Goal: Information Seeking & Learning: Learn about a topic

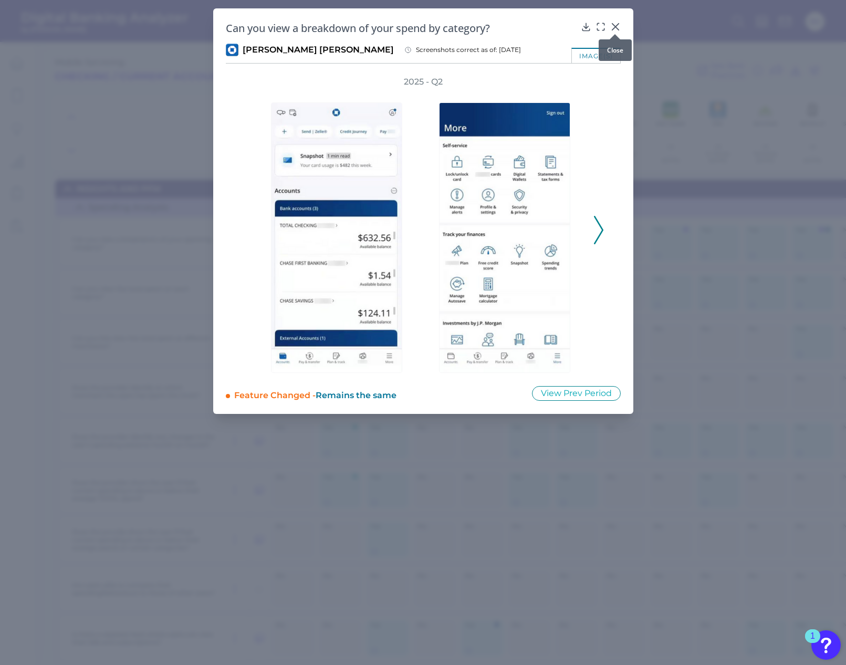
click at [616, 25] on icon at bounding box center [615, 27] width 6 height 6
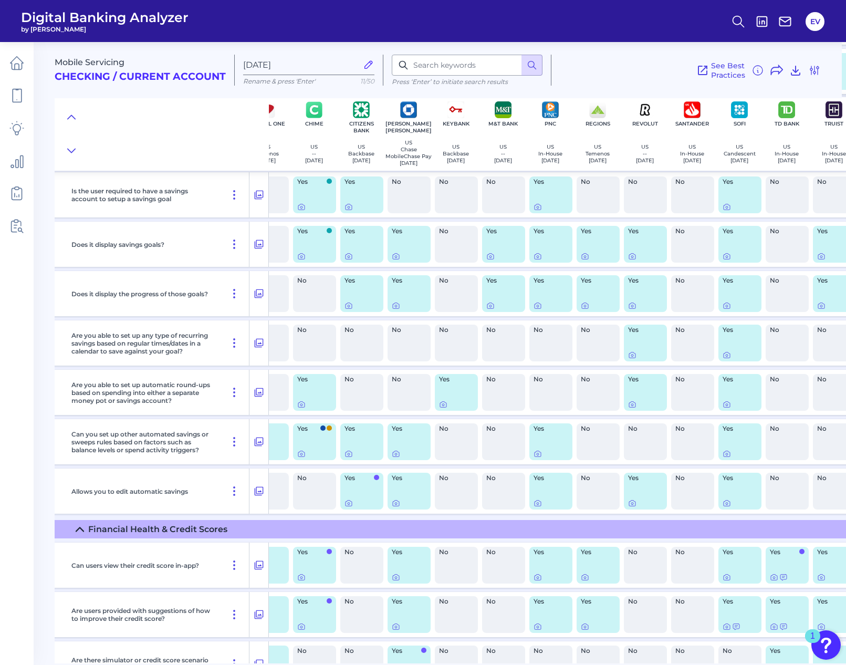
scroll to position [1109, 283]
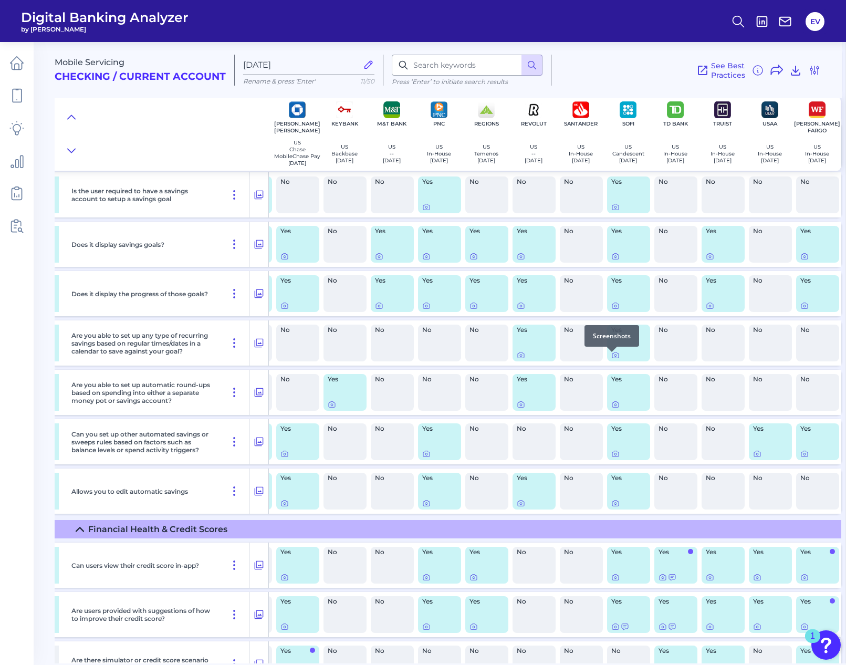
click at [613, 356] on div at bounding box center [611, 352] width 11 height 11
click at [612, 356] on div at bounding box center [611, 352] width 11 height 11
click at [611, 359] on icon at bounding box center [615, 355] width 8 height 8
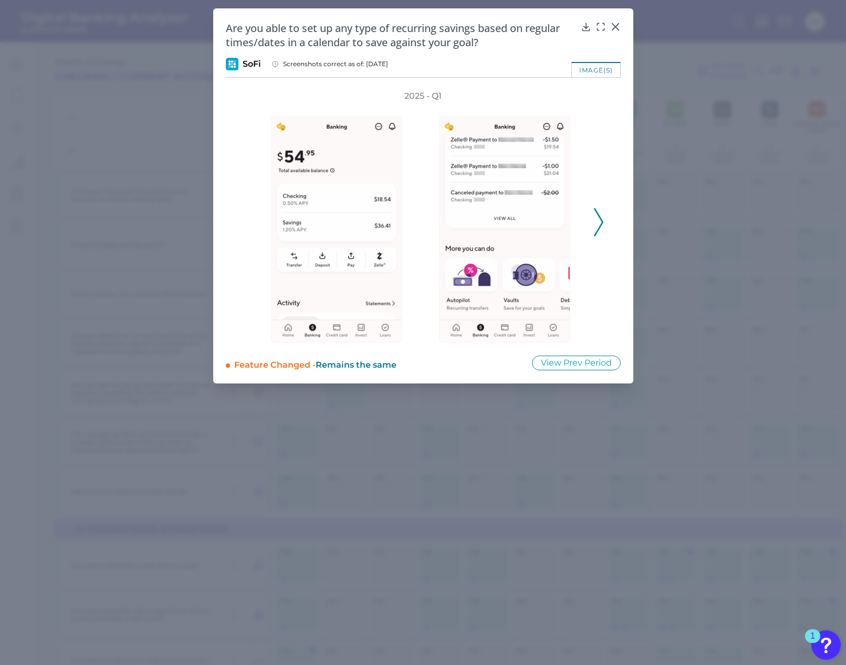
click at [596, 221] on icon at bounding box center [598, 222] width 9 height 28
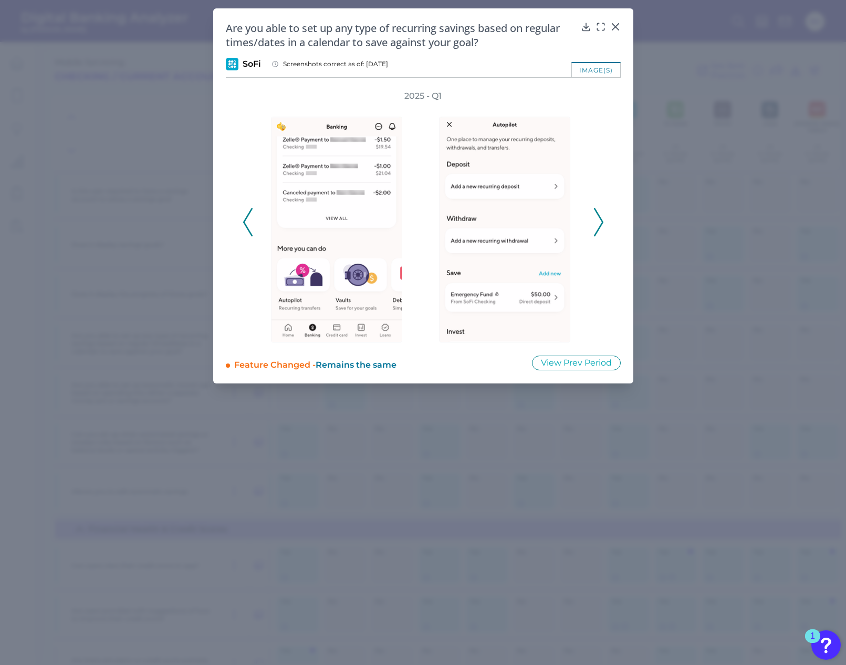
click at [596, 221] on icon at bounding box center [598, 222] width 9 height 28
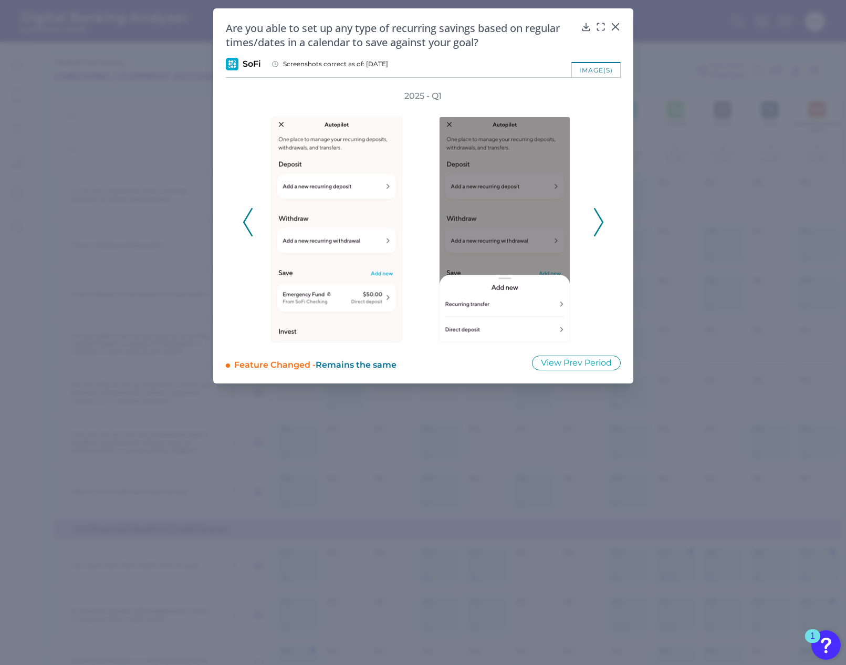
click at [596, 221] on icon at bounding box center [598, 222] width 9 height 28
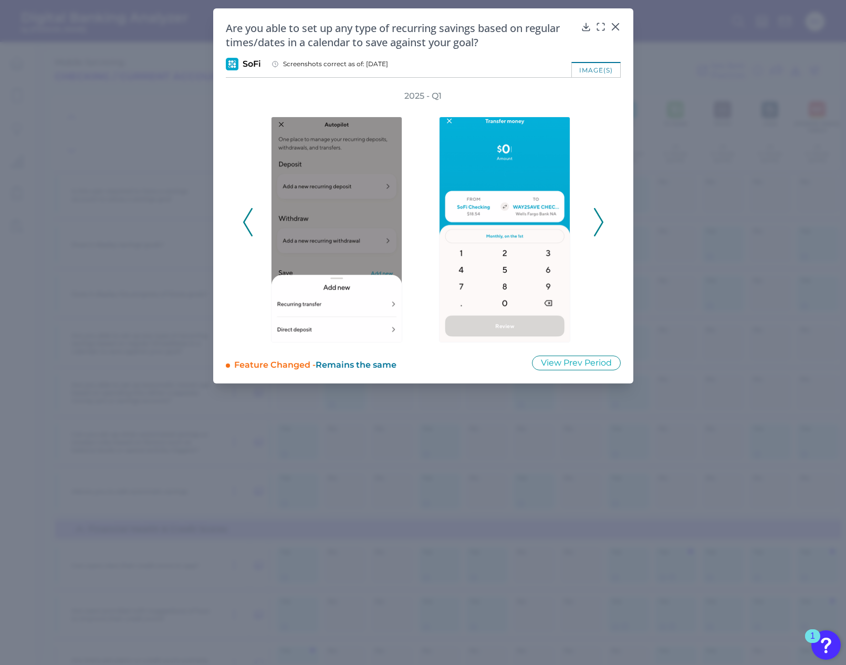
click at [596, 221] on icon at bounding box center [598, 222] width 9 height 28
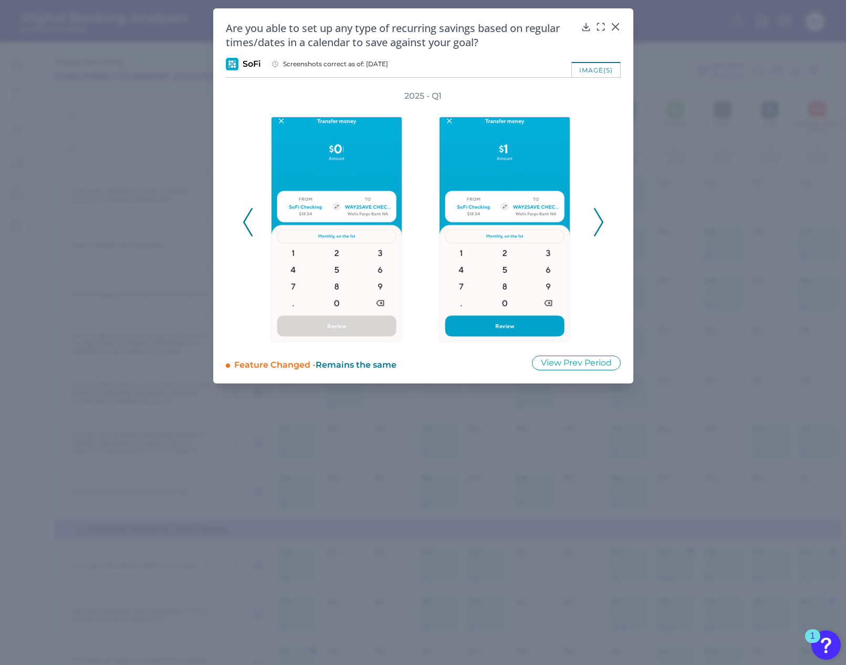
click at [596, 221] on icon at bounding box center [598, 222] width 9 height 28
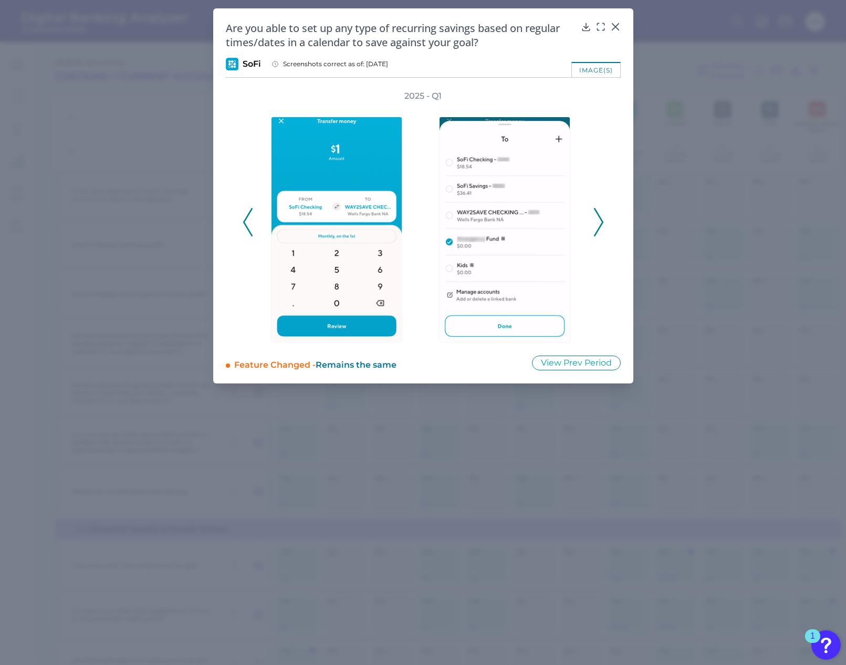
click at [596, 221] on icon at bounding box center [598, 222] width 9 height 28
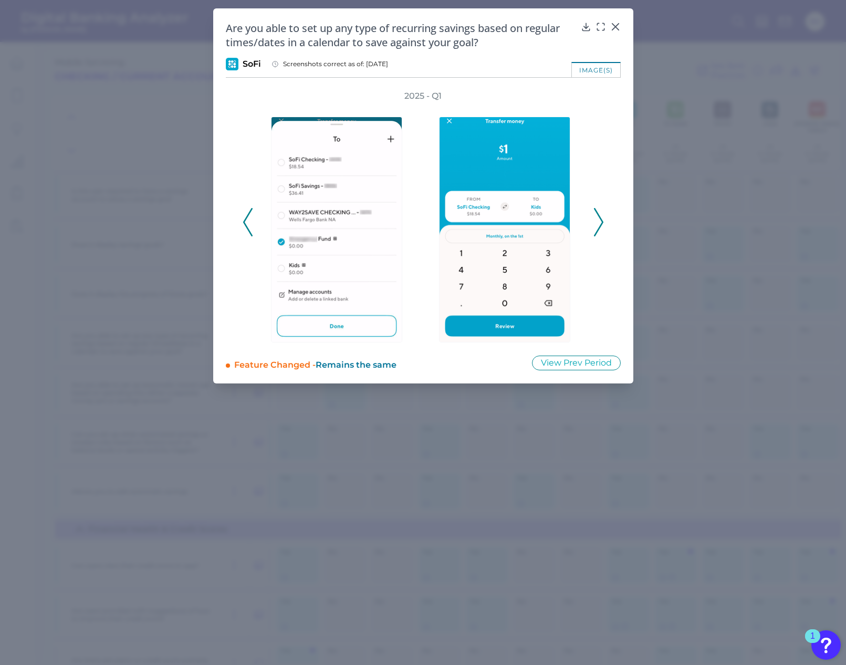
click at [596, 221] on icon at bounding box center [598, 222] width 9 height 28
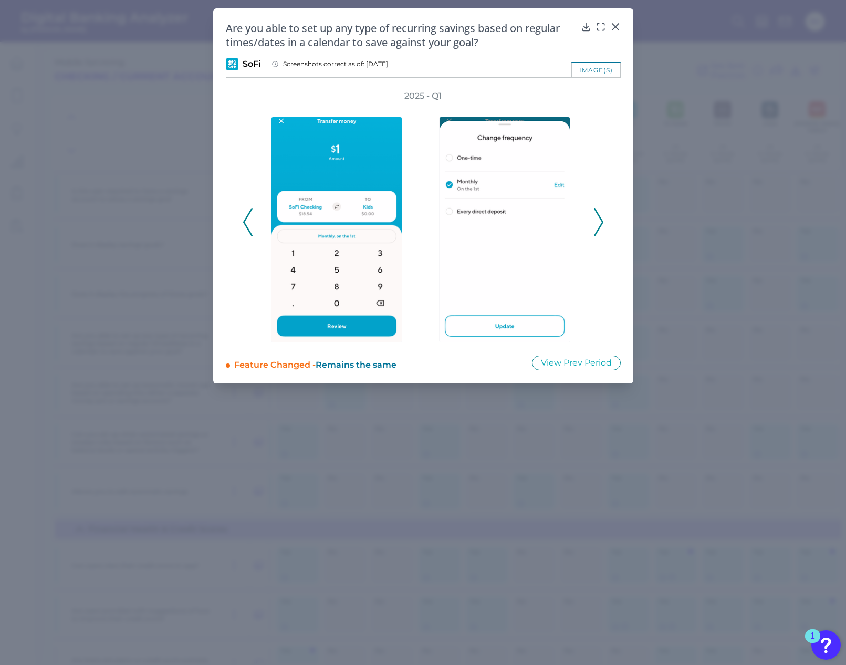
click at [596, 221] on icon at bounding box center [598, 222] width 9 height 28
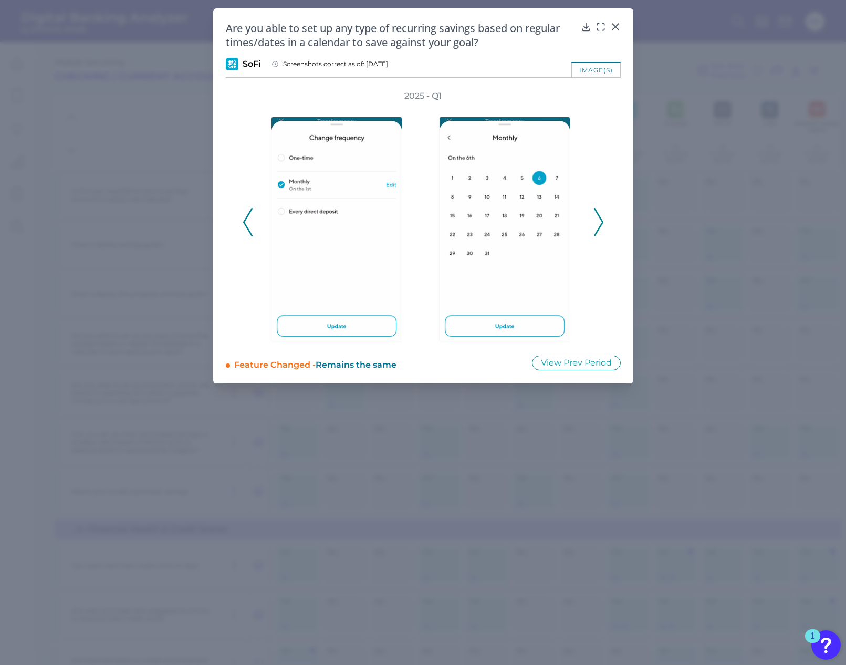
click at [596, 221] on icon at bounding box center [598, 222] width 9 height 28
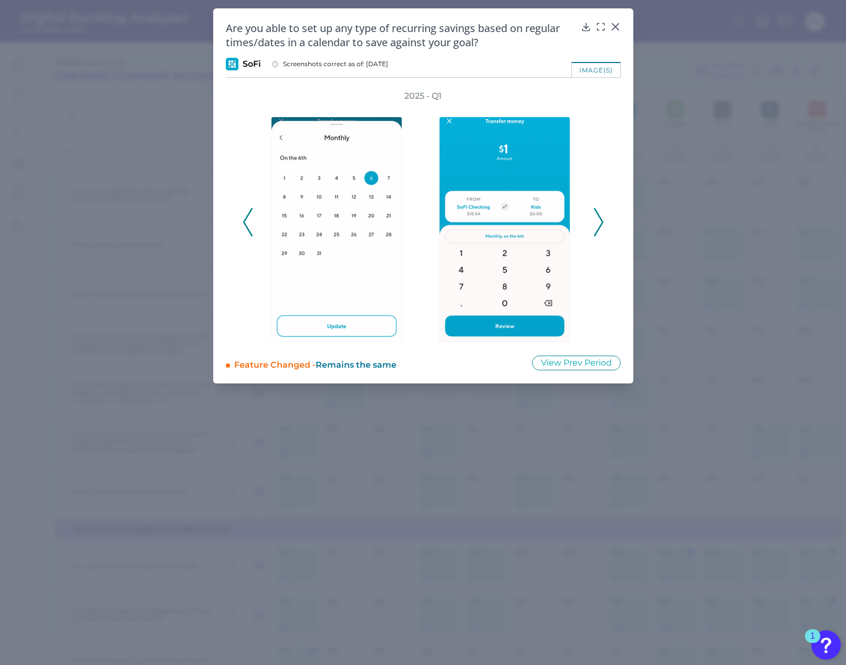
click at [596, 221] on icon at bounding box center [598, 222] width 9 height 28
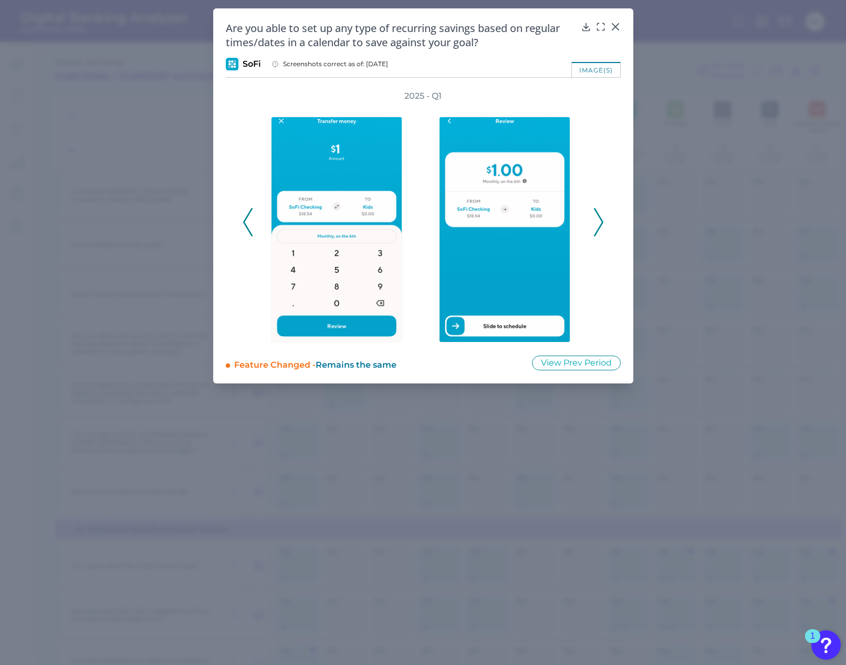
click at [596, 221] on icon at bounding box center [598, 222] width 9 height 28
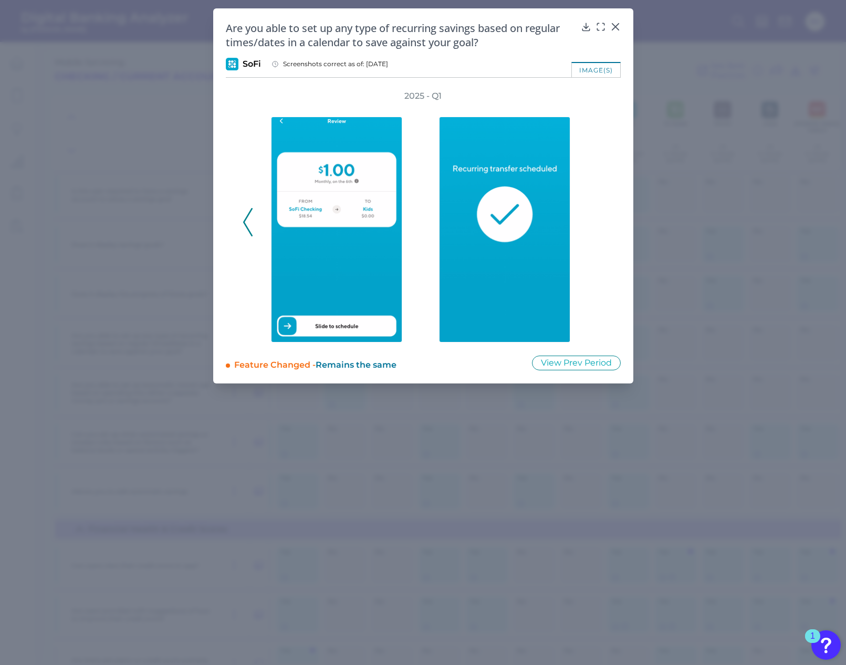
click at [244, 222] on polyline at bounding box center [248, 221] width 8 height 27
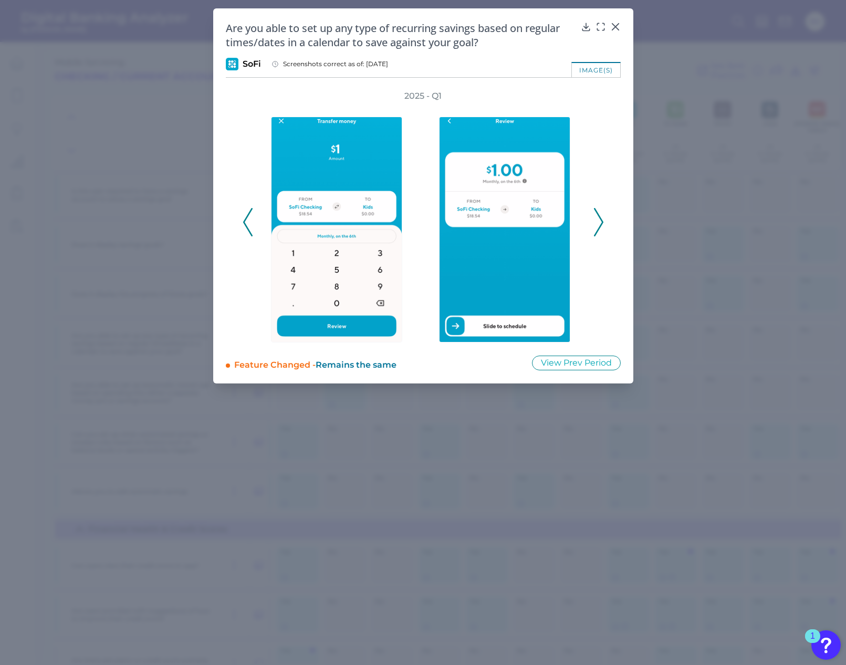
click at [244, 222] on polyline at bounding box center [248, 221] width 8 height 27
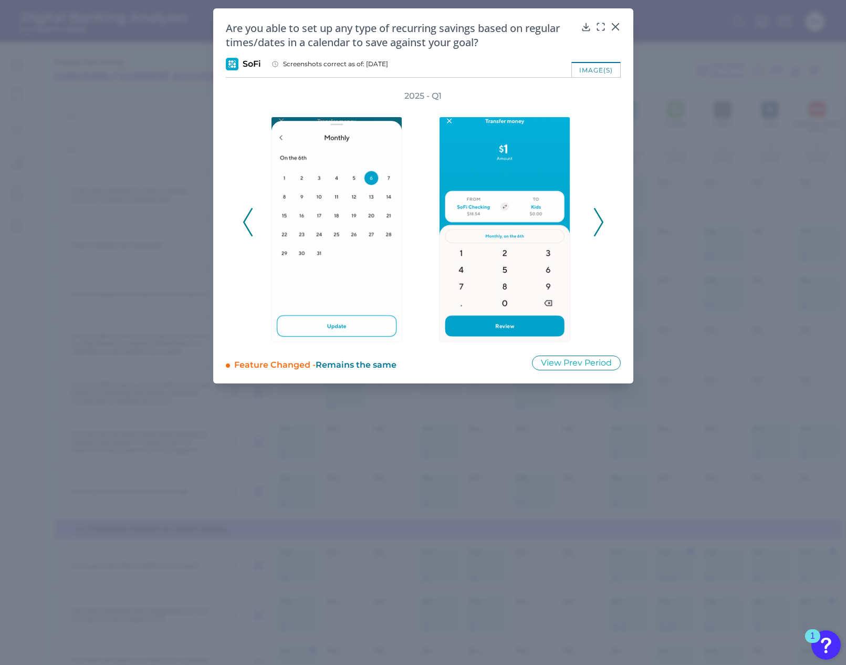
click at [244, 222] on polyline at bounding box center [248, 221] width 8 height 27
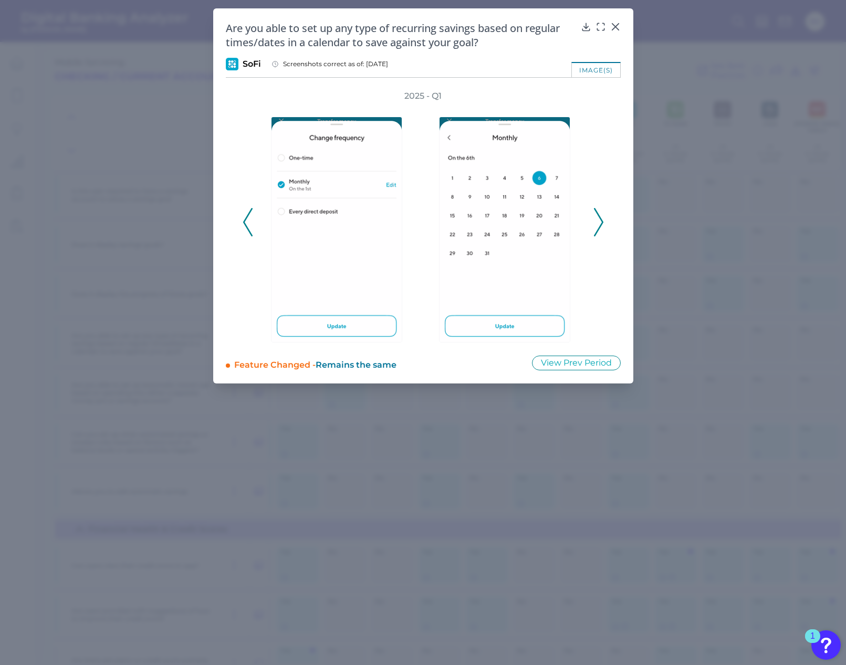
click at [244, 222] on polyline at bounding box center [248, 221] width 8 height 27
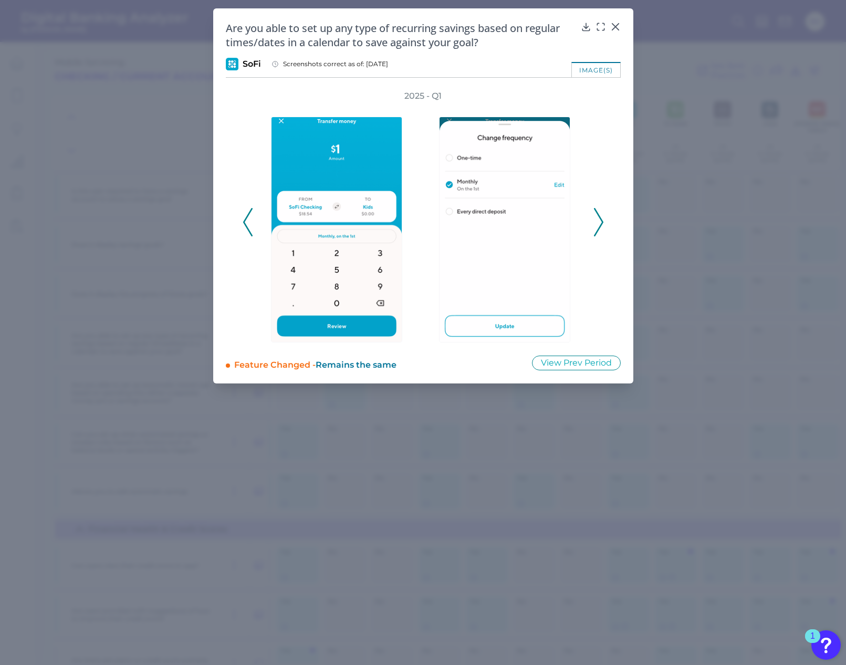
click at [244, 222] on polyline at bounding box center [248, 221] width 8 height 27
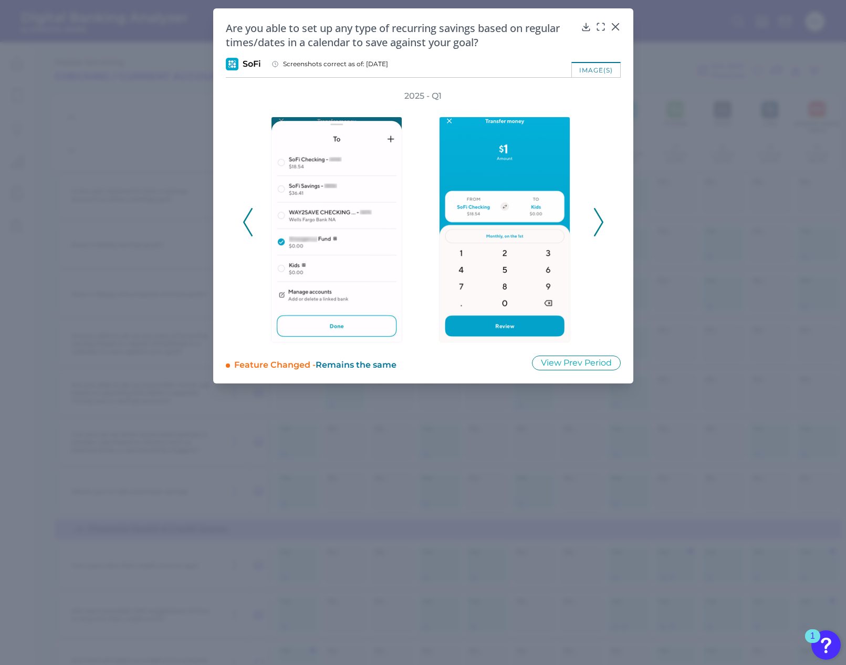
click at [244, 222] on polyline at bounding box center [248, 221] width 8 height 27
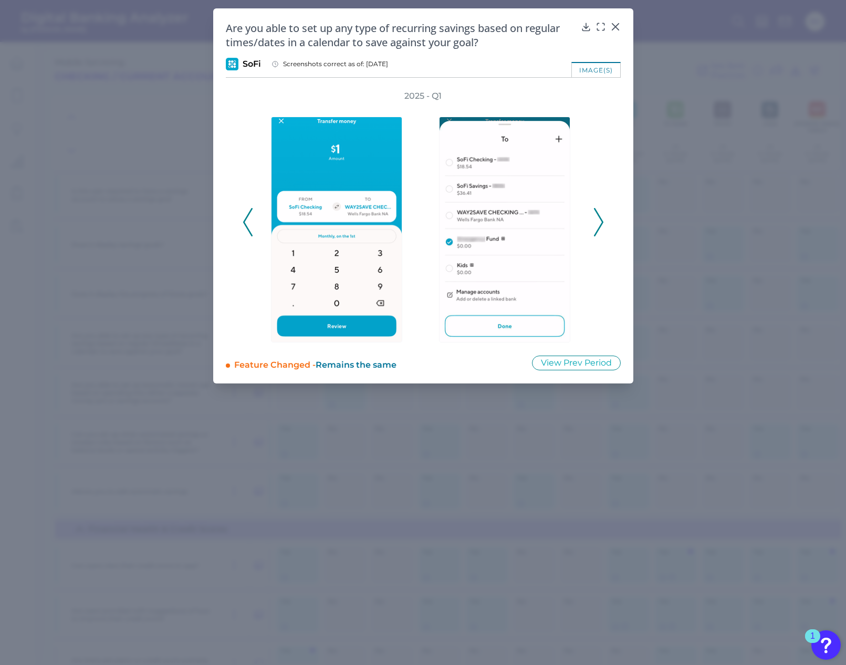
click at [244, 222] on polyline at bounding box center [248, 221] width 8 height 27
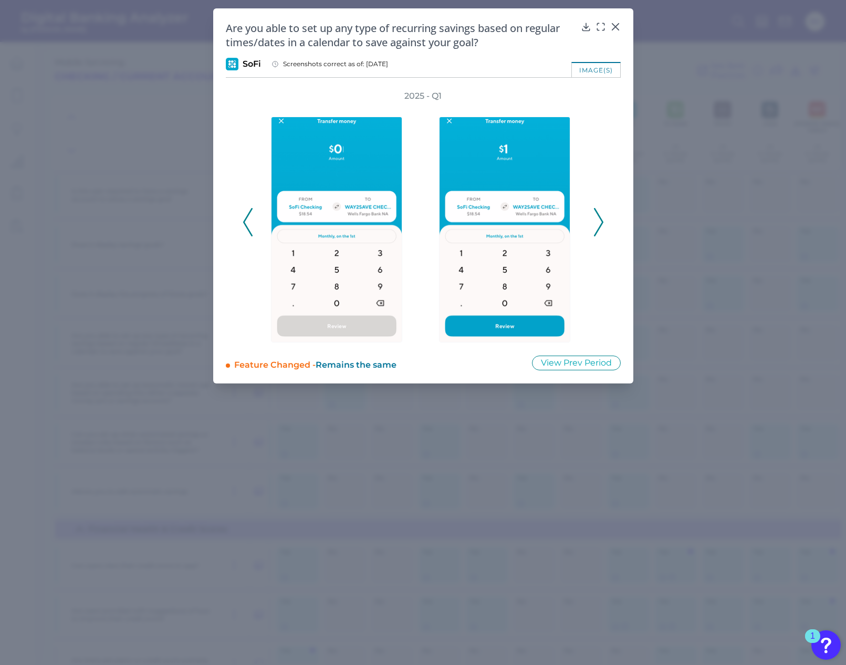
click at [244, 222] on polyline at bounding box center [248, 221] width 8 height 27
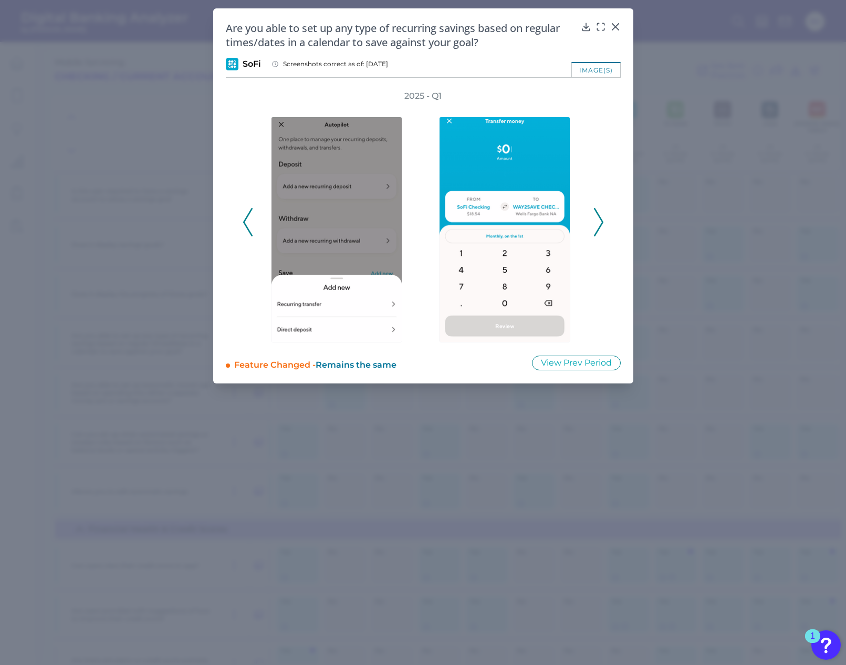
click at [244, 222] on polyline at bounding box center [248, 221] width 8 height 27
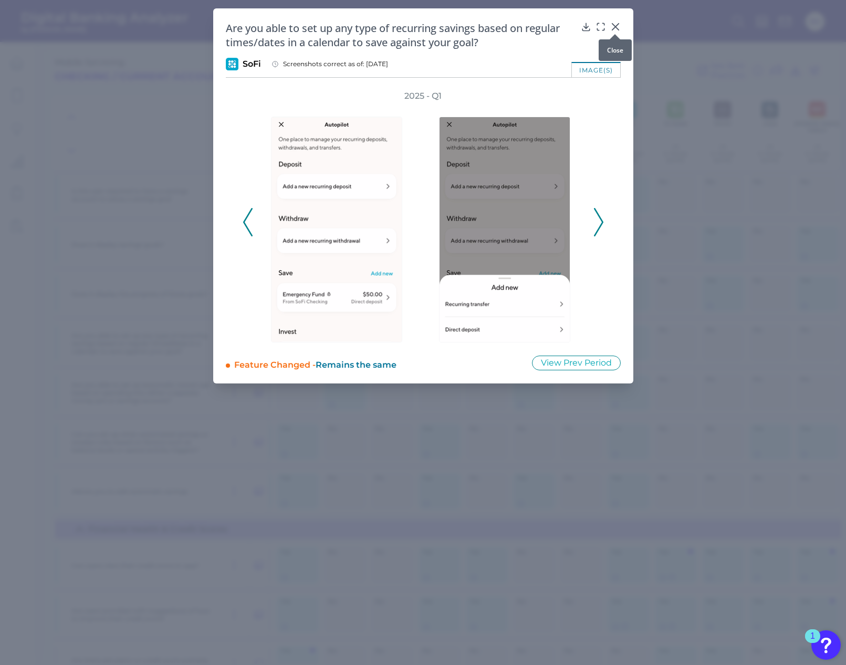
click at [619, 25] on icon at bounding box center [615, 27] width 11 height 11
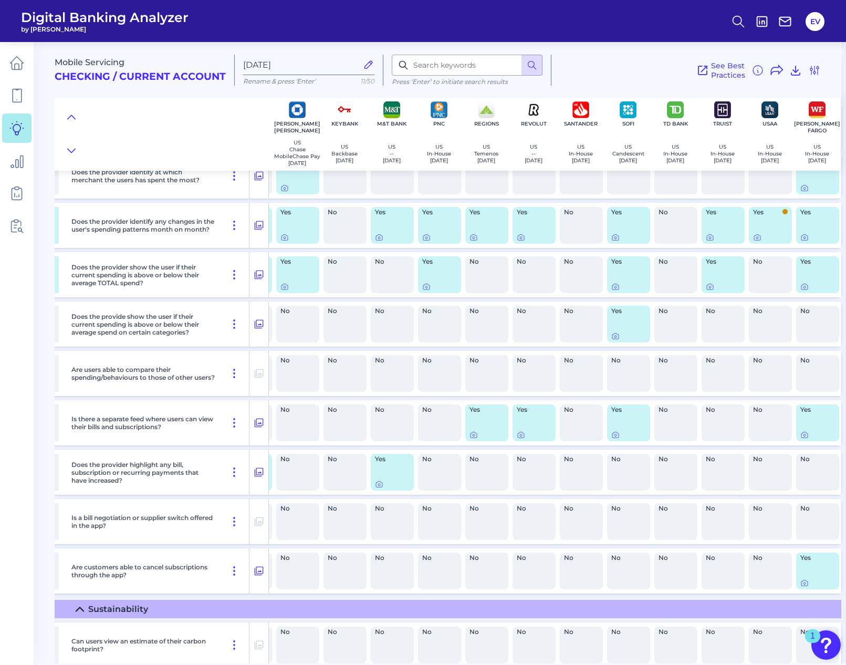
scroll to position [0, 283]
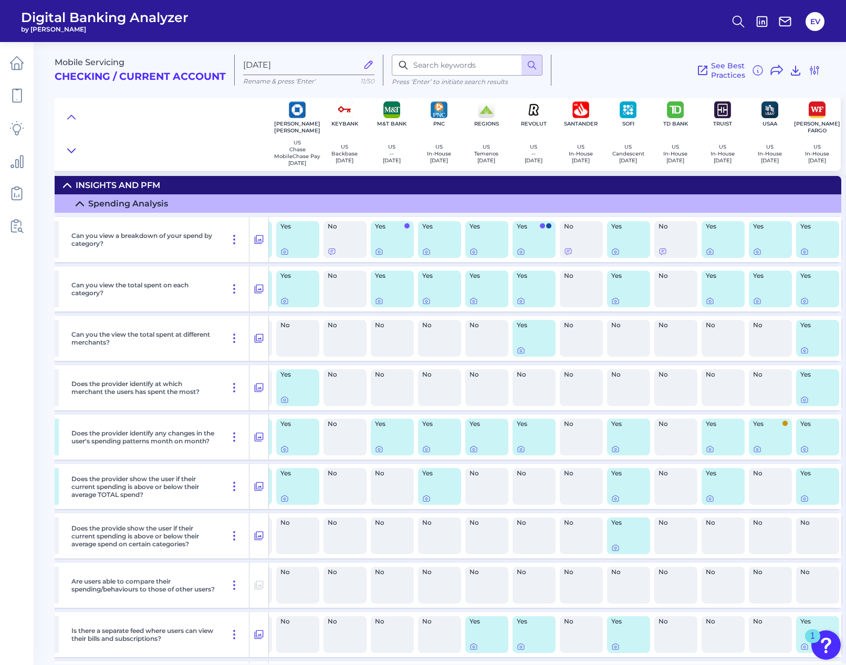
click at [69, 153] on icon at bounding box center [71, 150] width 8 height 11
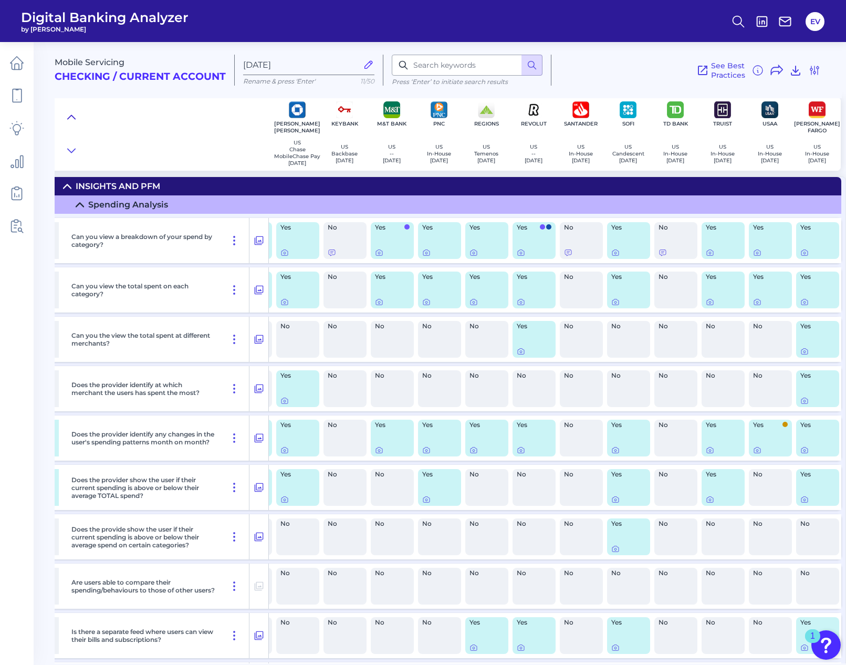
click at [72, 120] on icon at bounding box center [71, 117] width 8 height 11
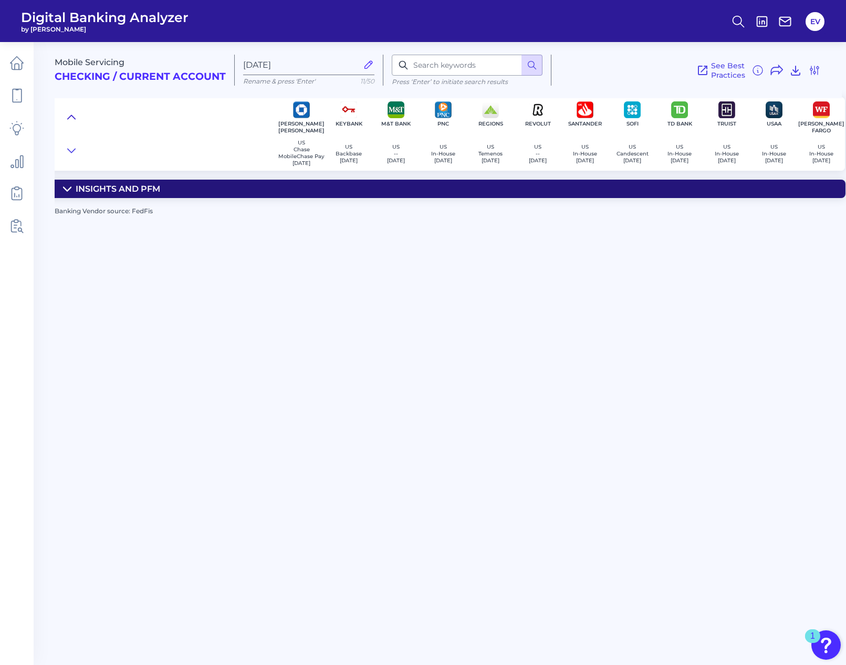
scroll to position [0, 275]
click at [71, 152] on icon at bounding box center [71, 151] width 7 height 4
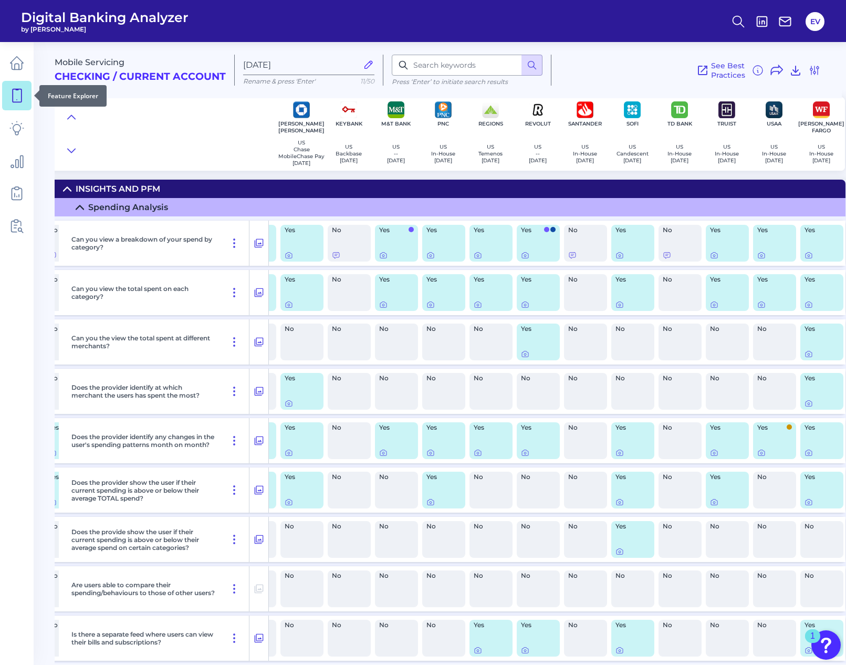
click at [19, 106] on link at bounding box center [16, 95] width 29 height 29
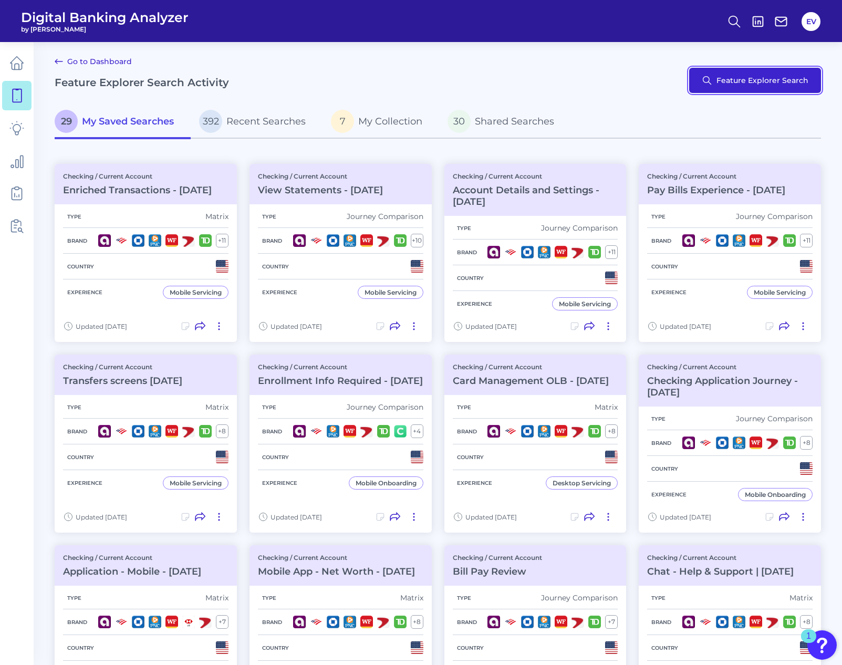
click at [723, 89] on button "Feature Explorer Search" at bounding box center [755, 80] width 132 height 25
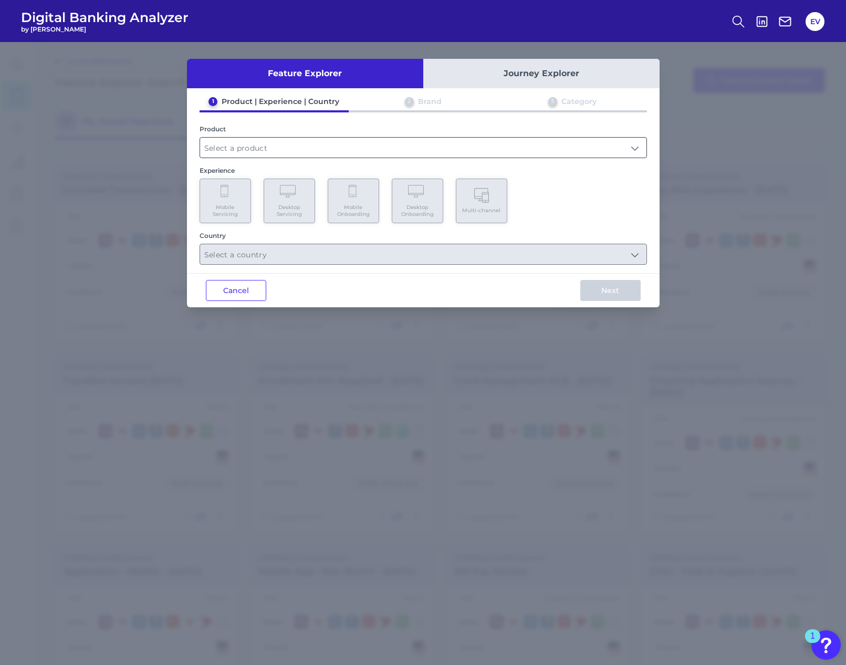
click at [248, 150] on input "text" at bounding box center [423, 148] width 446 height 20
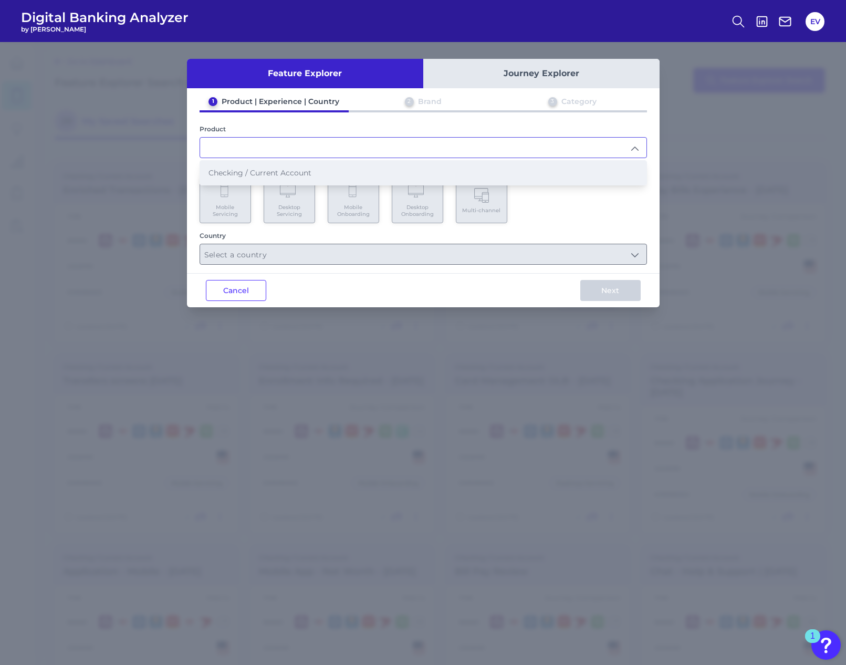
click at [260, 175] on span "Checking / Current Account" at bounding box center [259, 172] width 103 height 9
type input "Checking / Current Account"
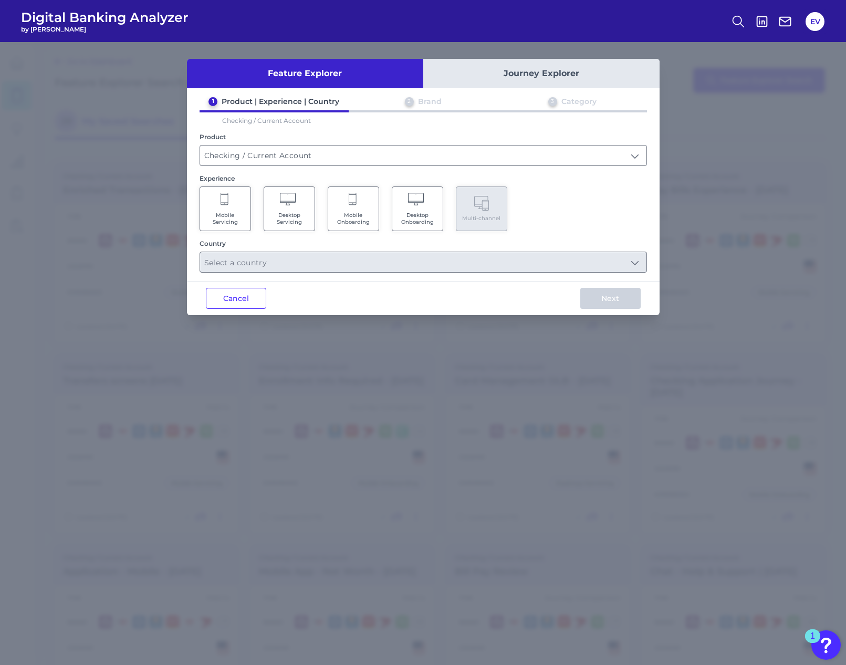
click at [233, 213] on span "Mobile Servicing" at bounding box center [225, 219] width 40 height 14
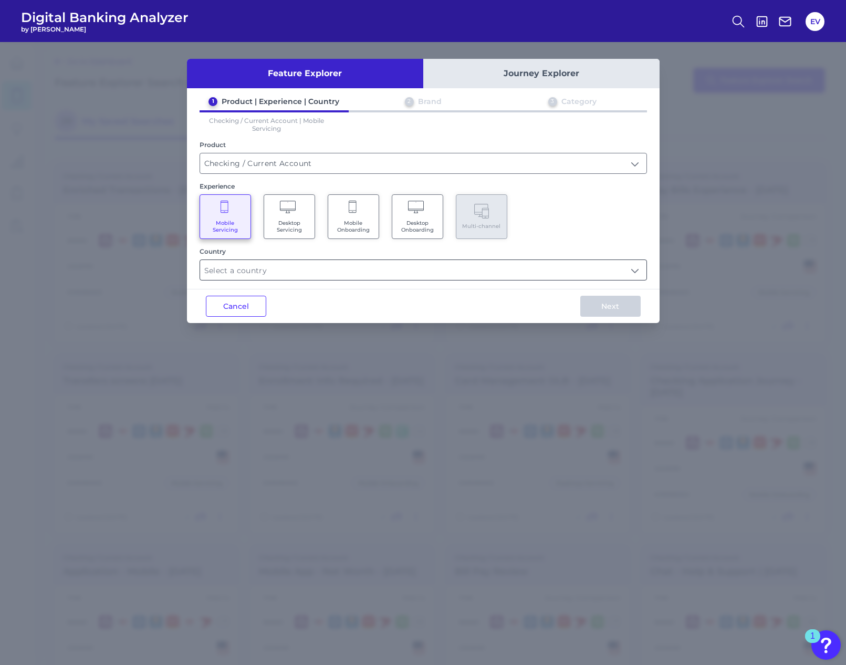
click at [372, 275] on input "text" at bounding box center [423, 270] width 446 height 20
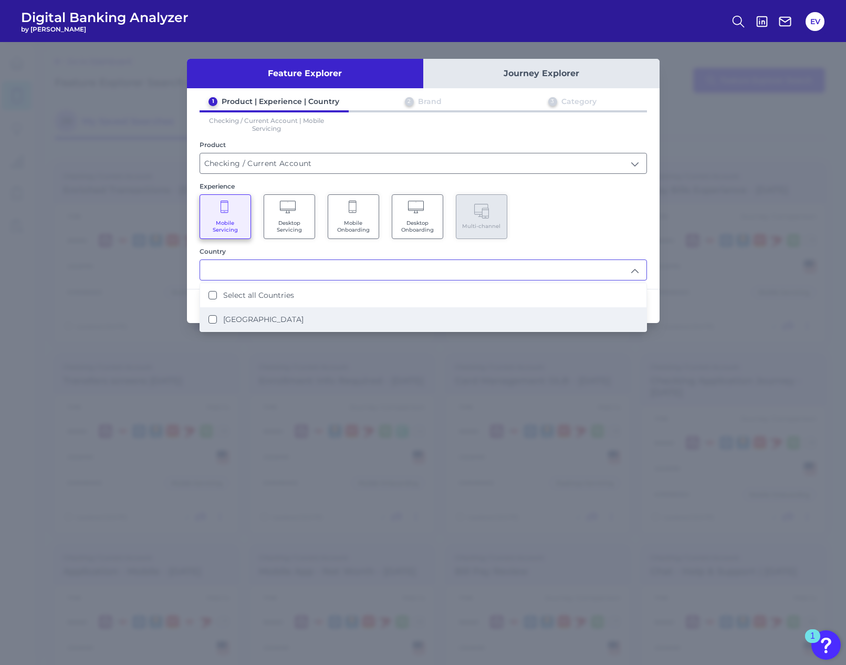
click at [341, 314] on li "[GEOGRAPHIC_DATA]" at bounding box center [423, 319] width 446 height 24
type input "Select all Countries"
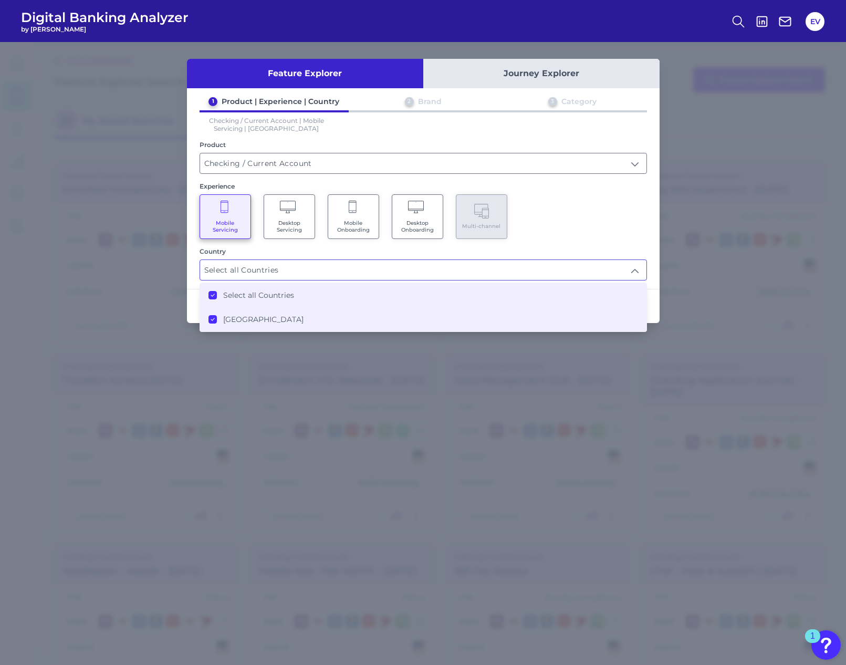
click at [653, 290] on div "Next" at bounding box center [610, 306] width 98 height 34
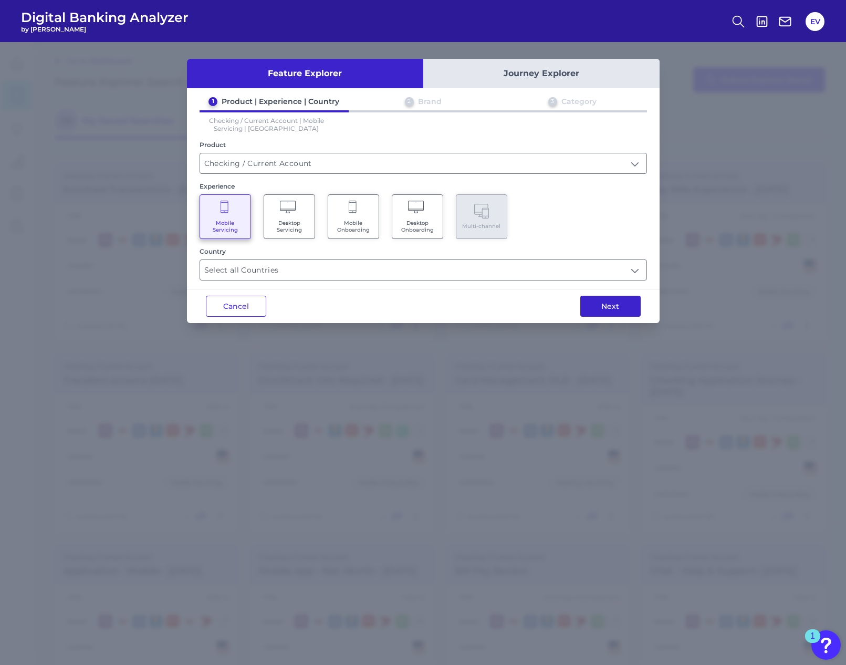
click at [627, 309] on button "Next" at bounding box center [610, 306] width 60 height 21
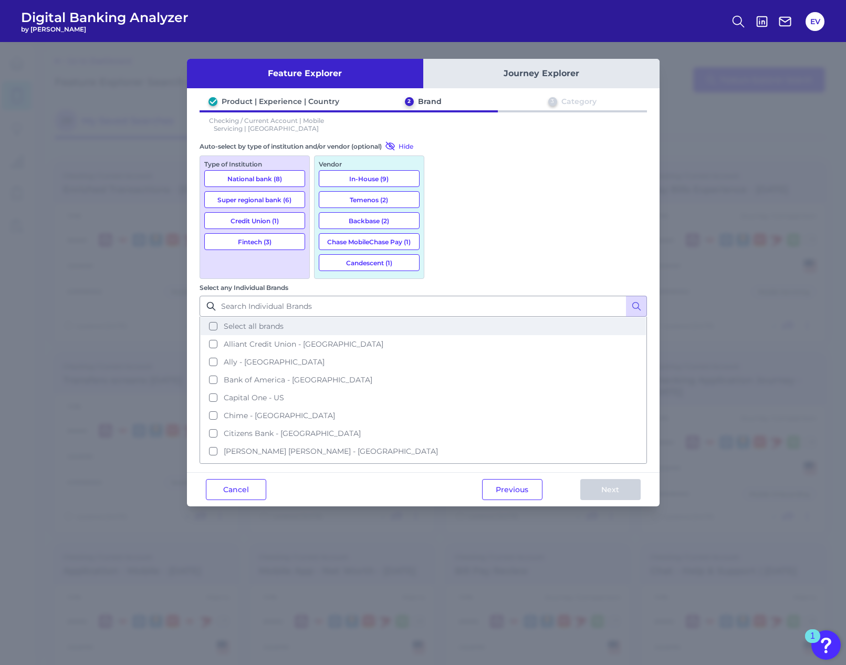
click at [443, 317] on button "Select all brands" at bounding box center [423, 326] width 445 height 18
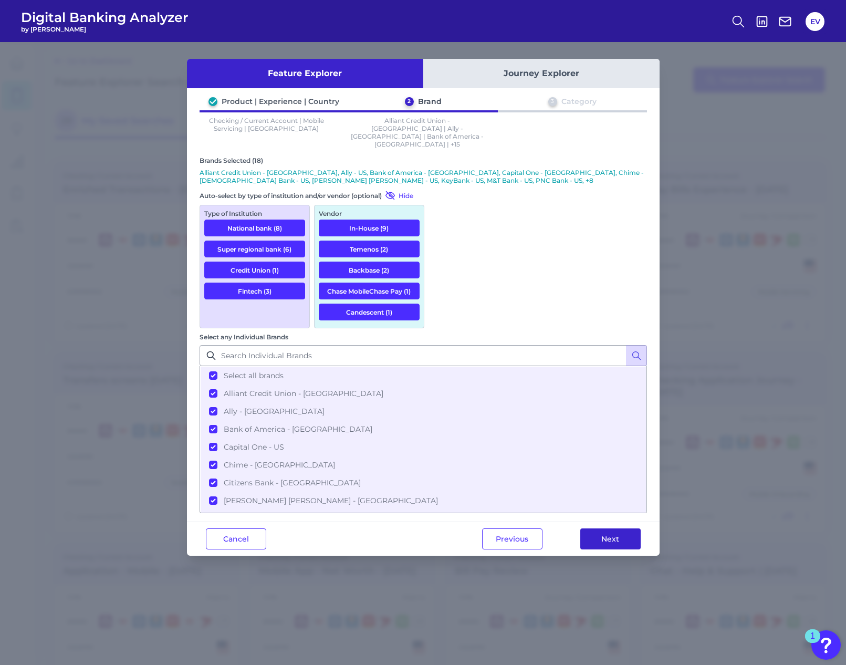
click at [611, 528] on button "Next" at bounding box center [610, 538] width 60 height 21
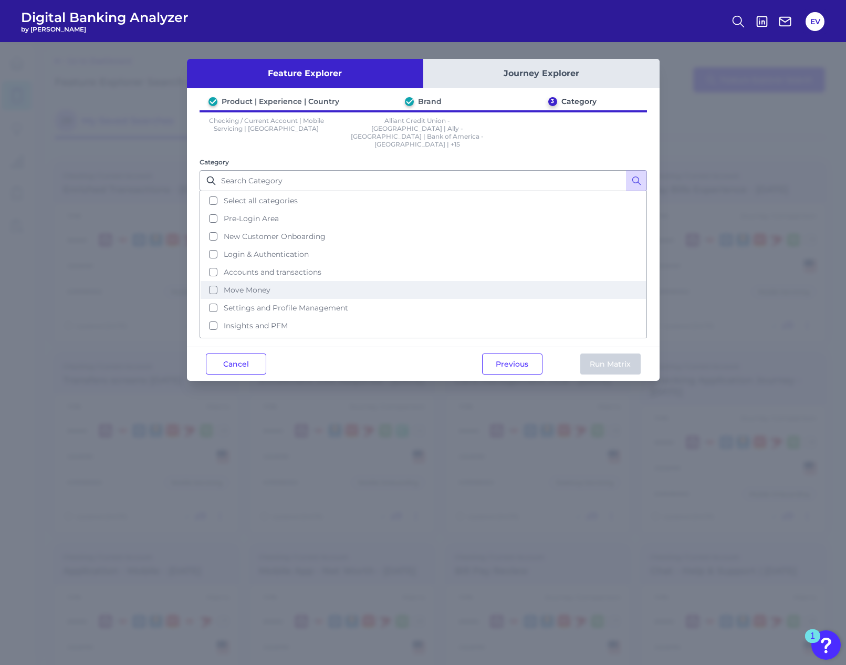
click at [260, 285] on span "Move Money" at bounding box center [247, 289] width 47 height 9
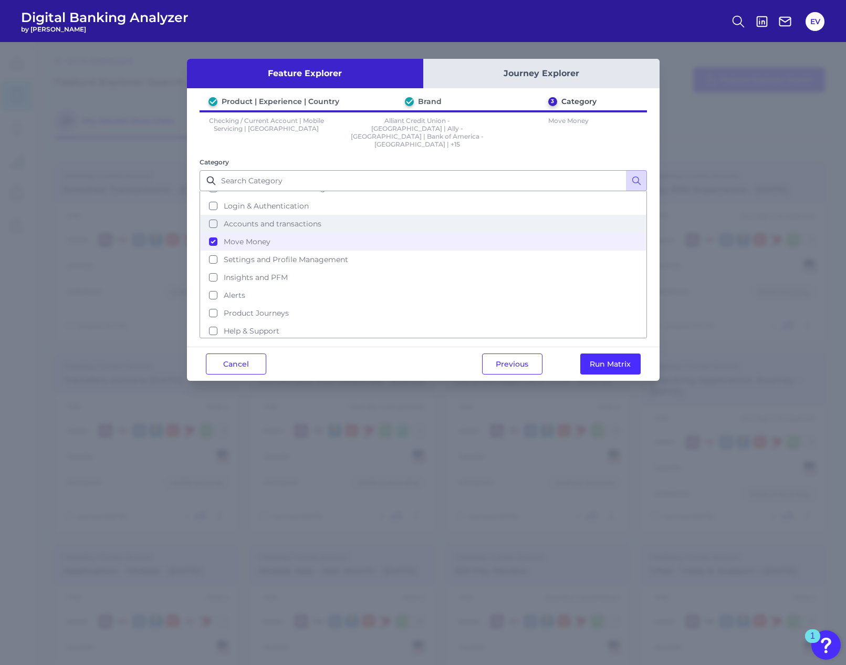
scroll to position [51, 0]
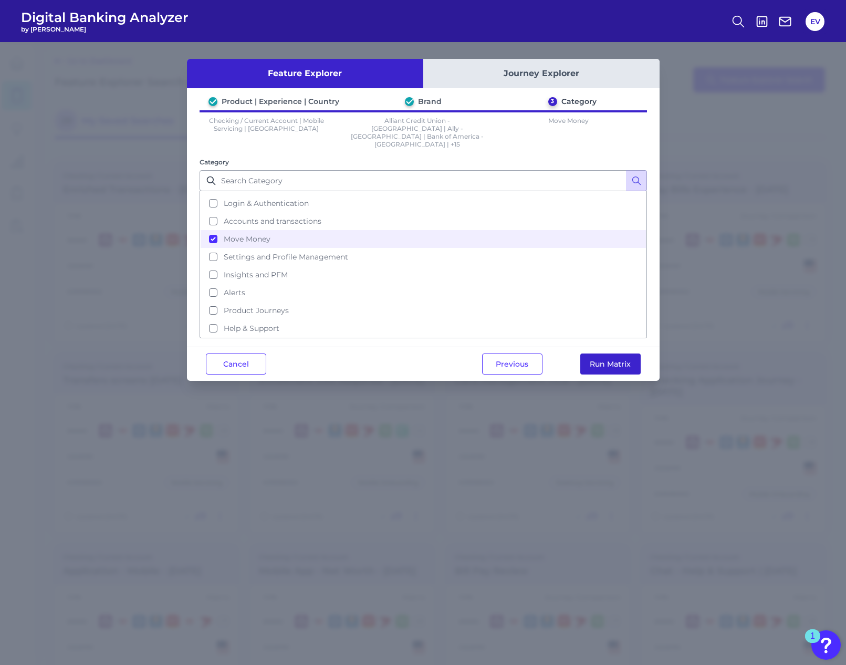
click at [624, 353] on button "Run Matrix" at bounding box center [610, 363] width 60 height 21
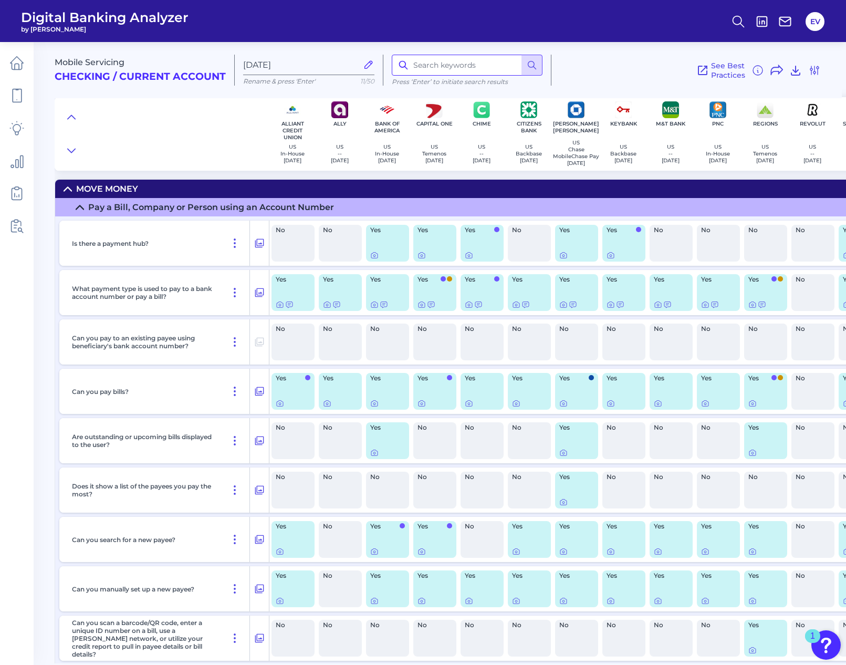
click at [422, 67] on input at bounding box center [467, 65] width 151 height 21
type input "recurring"
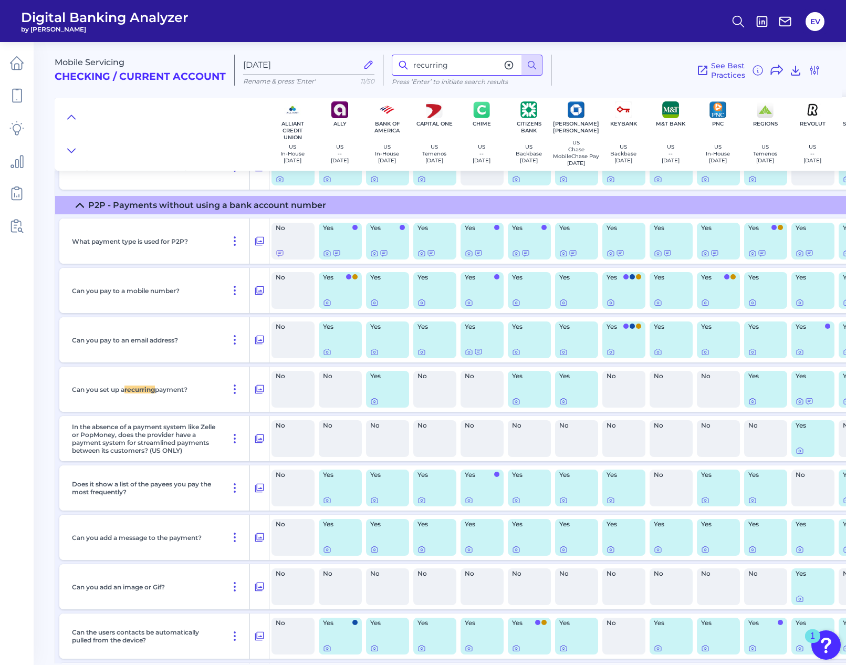
scroll to position [1208, 0]
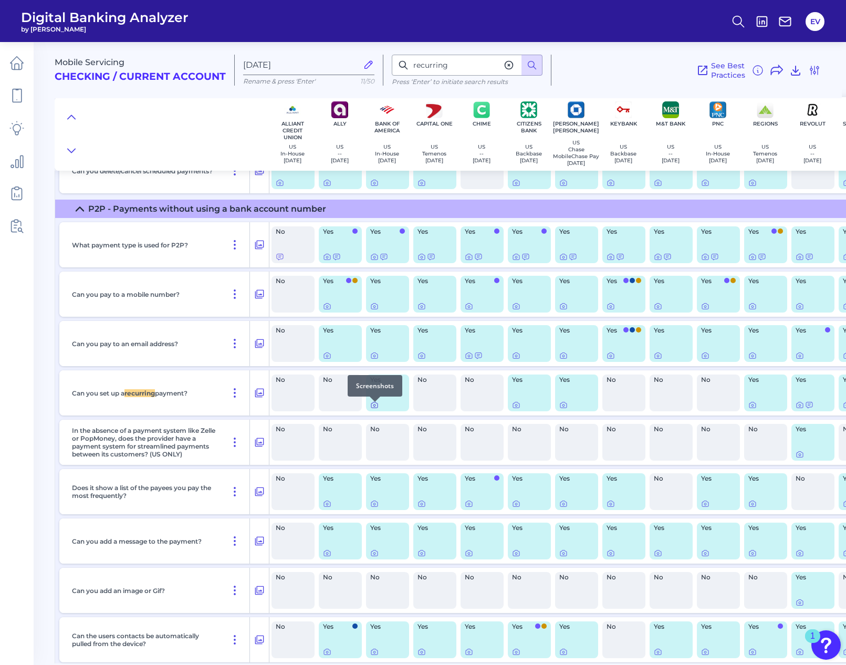
click at [374, 408] on icon at bounding box center [374, 405] width 8 height 8
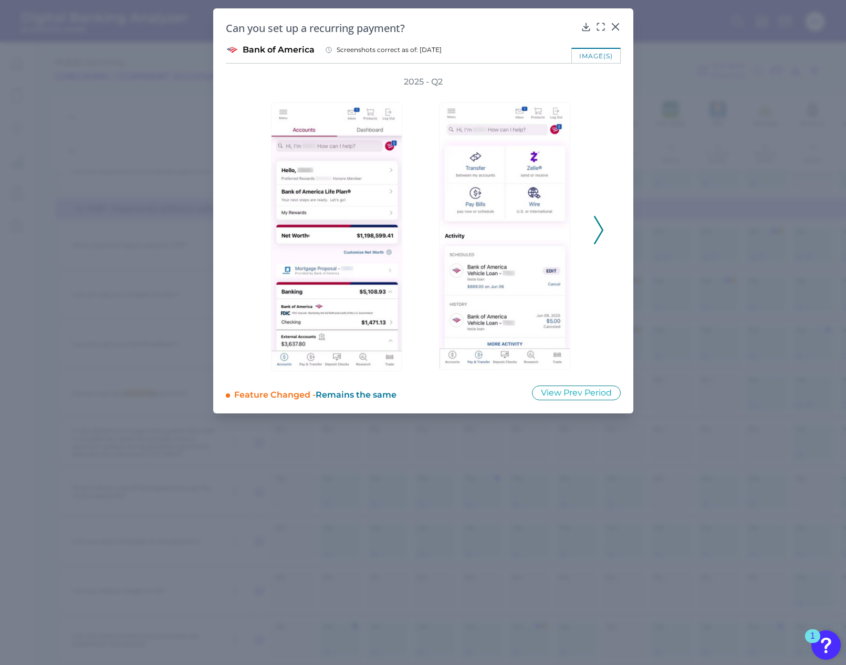
click at [600, 230] on icon at bounding box center [598, 230] width 9 height 28
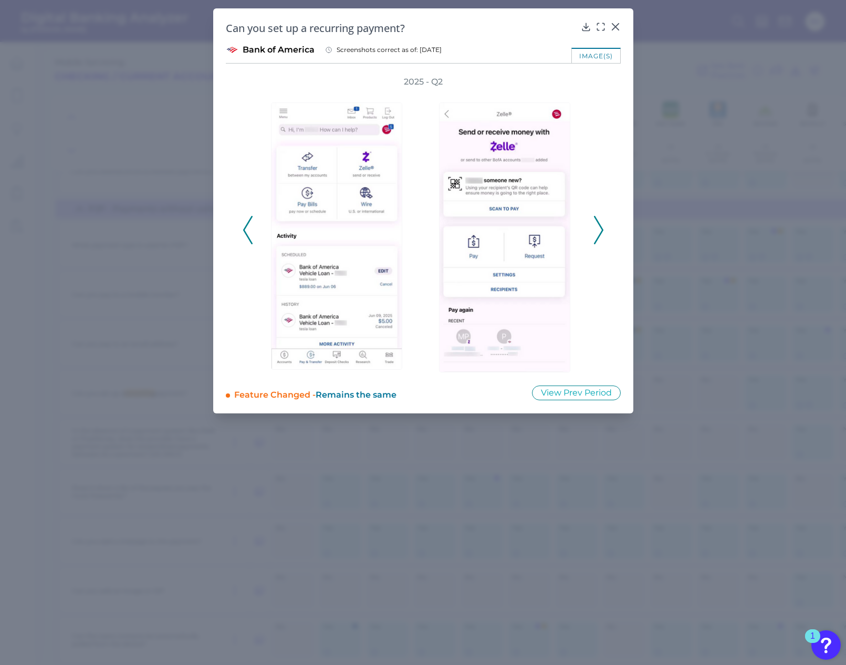
click at [600, 230] on icon at bounding box center [598, 230] width 9 height 28
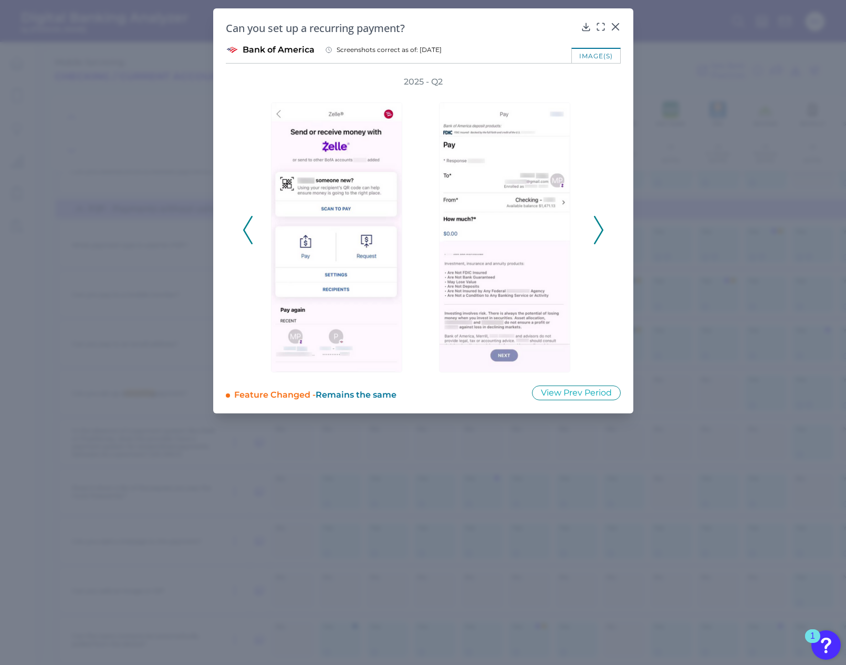
click at [600, 230] on icon at bounding box center [598, 230] width 9 height 28
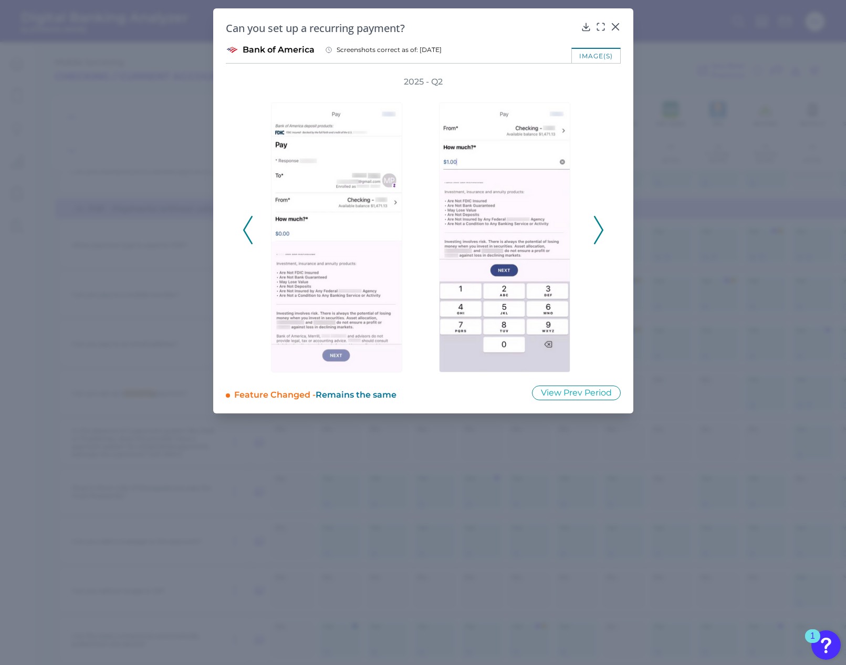
click at [600, 230] on icon at bounding box center [598, 230] width 9 height 28
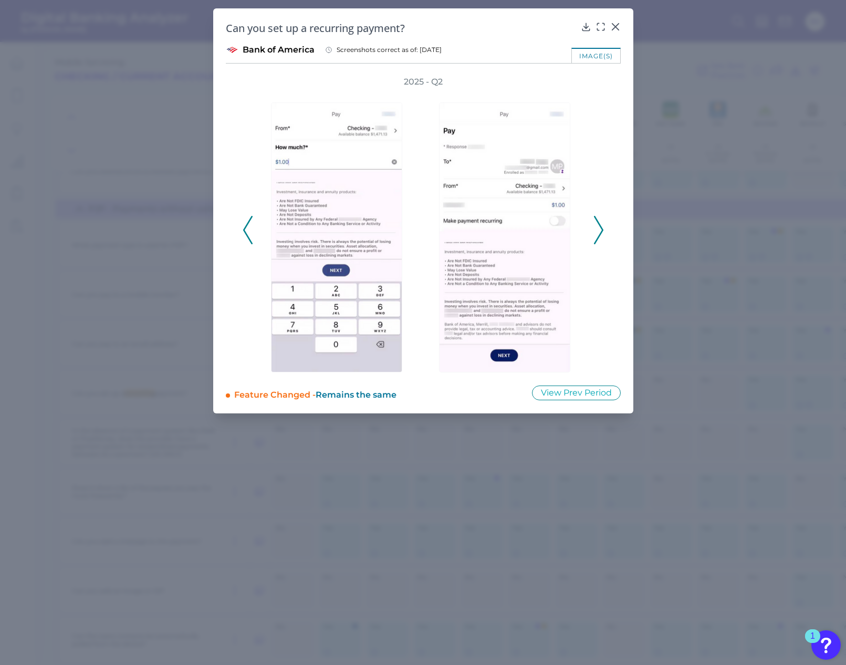
click at [600, 230] on icon at bounding box center [598, 230] width 9 height 28
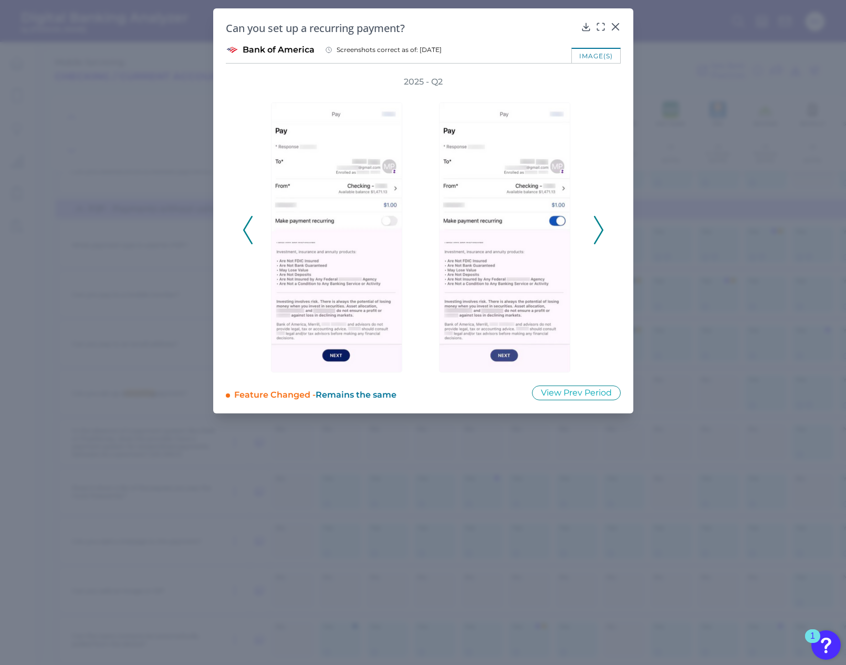
click at [600, 230] on icon at bounding box center [598, 230] width 9 height 28
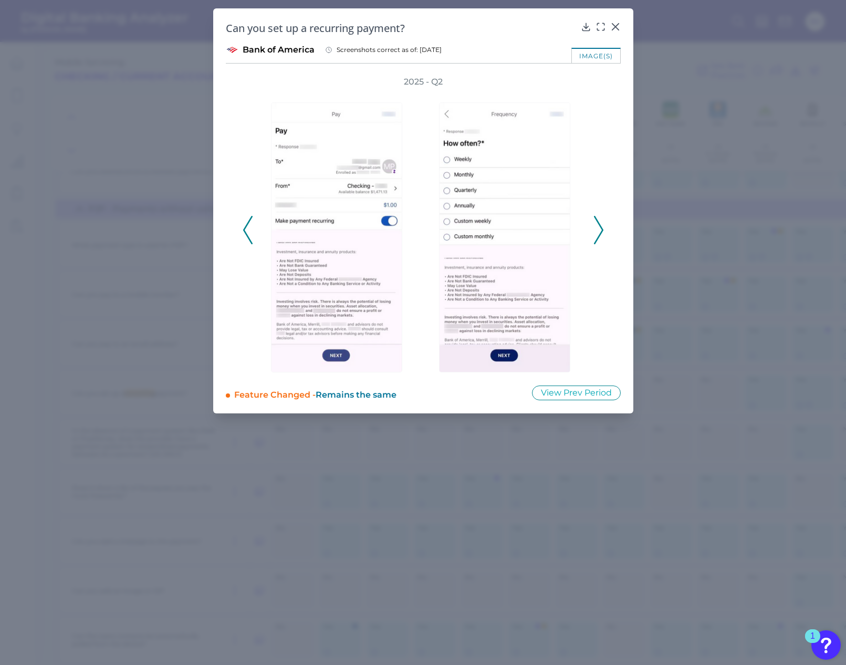
click at [600, 230] on icon at bounding box center [598, 230] width 9 height 28
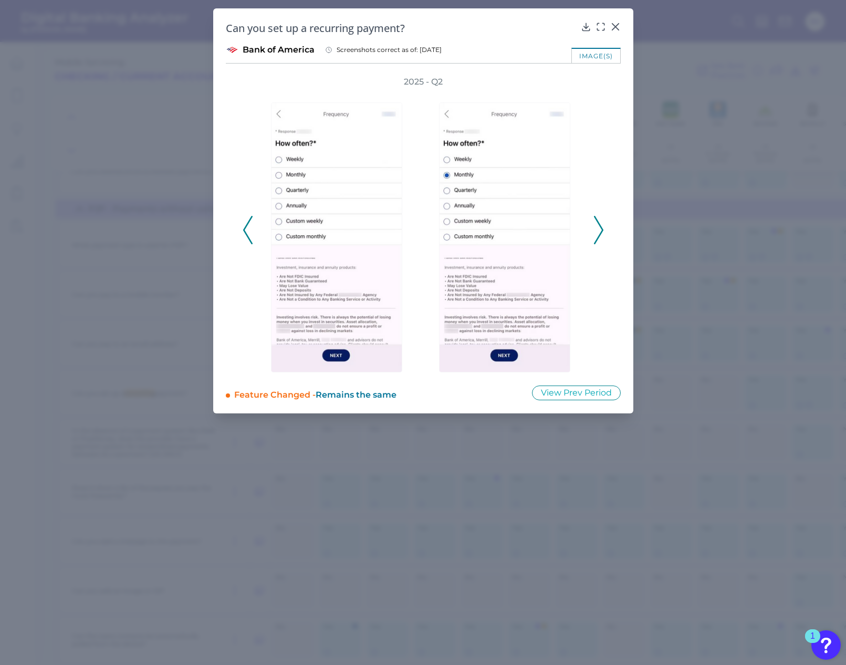
click at [600, 230] on icon at bounding box center [598, 230] width 9 height 28
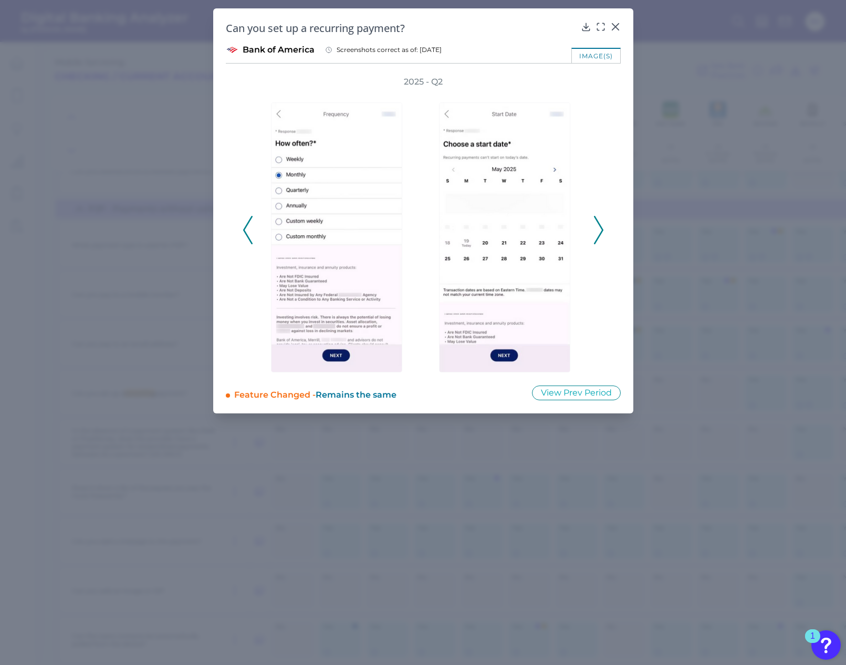
click at [600, 230] on icon at bounding box center [598, 230] width 9 height 28
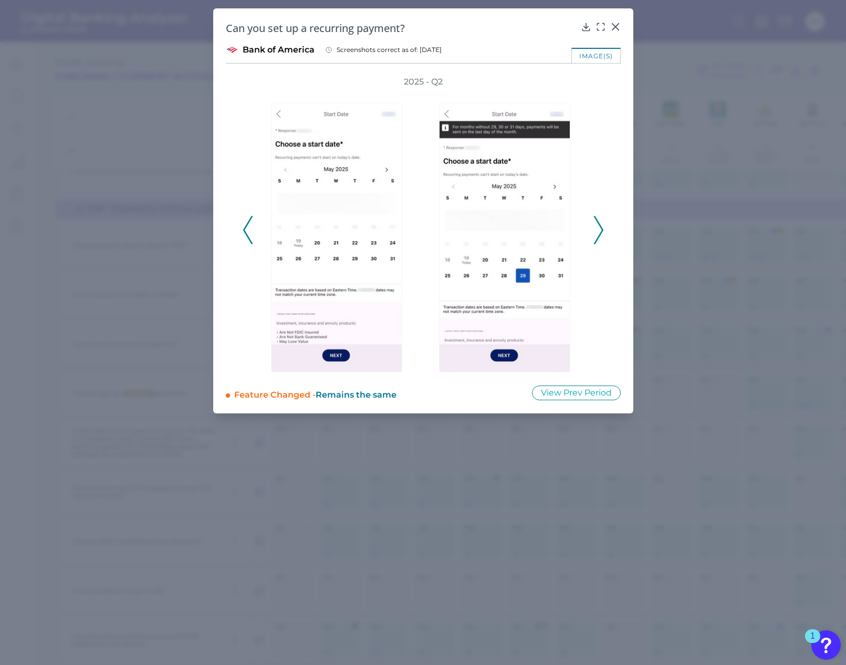
click at [600, 230] on icon at bounding box center [598, 230] width 9 height 28
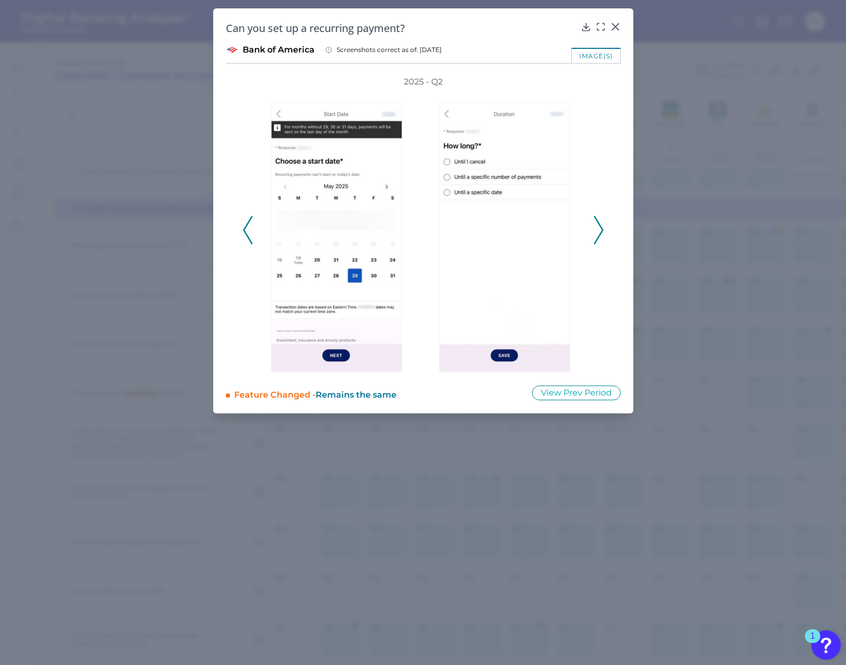
click at [600, 230] on icon at bounding box center [598, 230] width 9 height 28
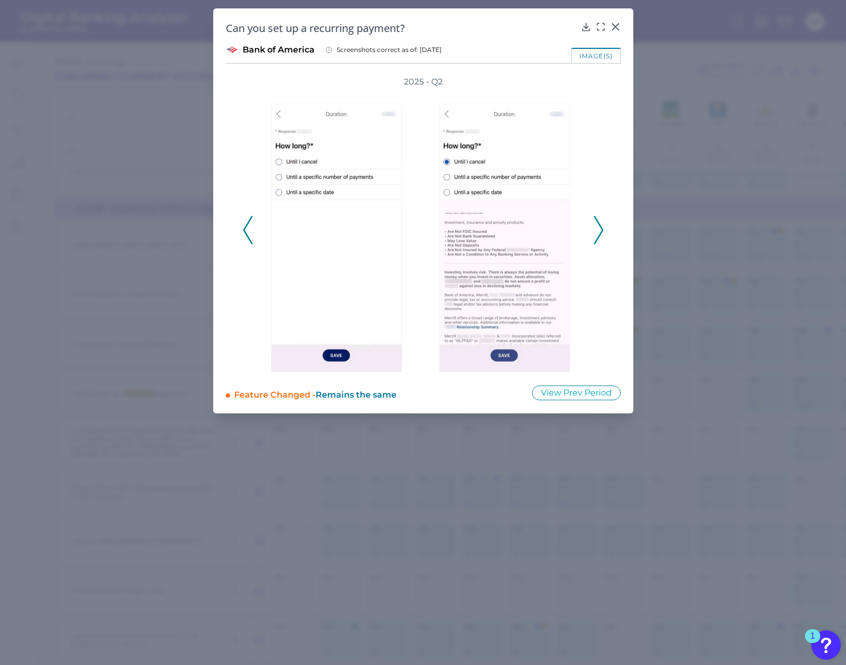
click at [600, 230] on icon at bounding box center [598, 230] width 9 height 28
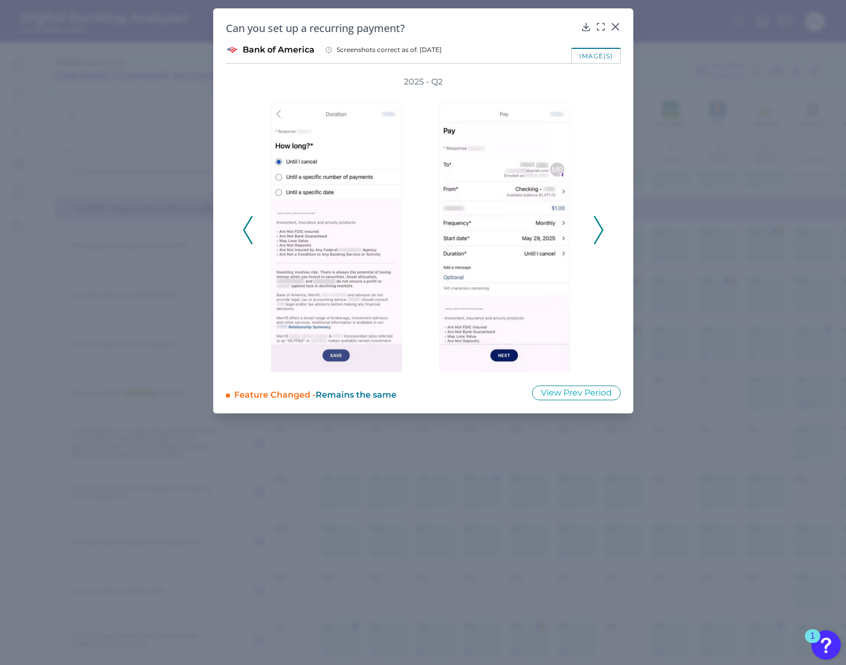
click at [600, 230] on icon at bounding box center [598, 230] width 9 height 28
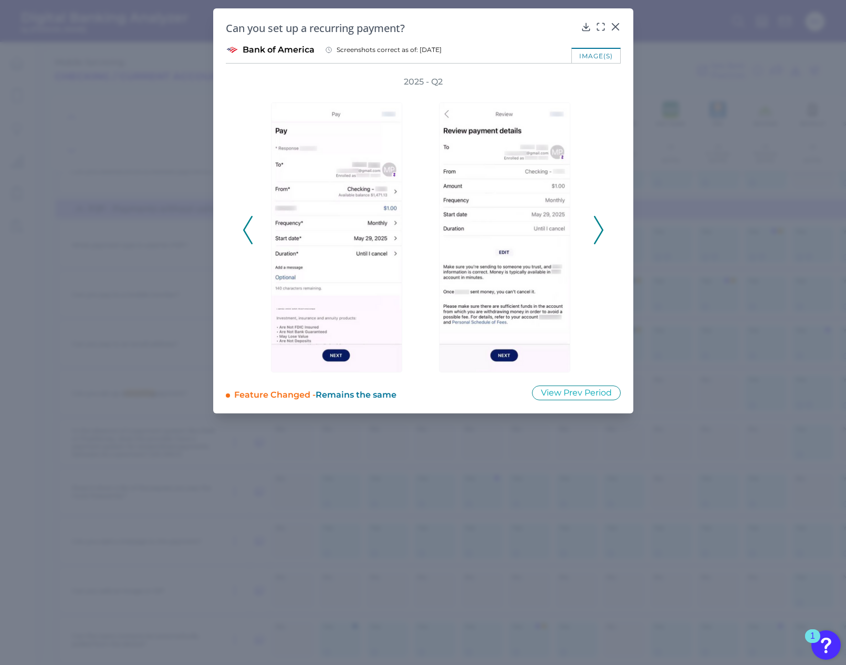
click at [600, 230] on icon at bounding box center [598, 230] width 9 height 28
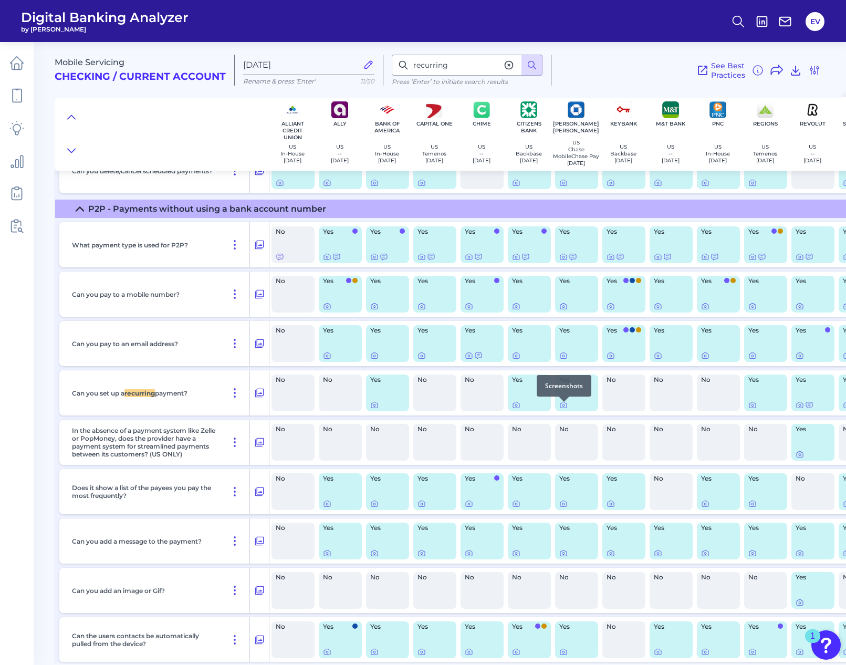
click at [563, 406] on div at bounding box center [564, 401] width 11 height 11
click at [563, 406] on icon at bounding box center [563, 405] width 2 height 2
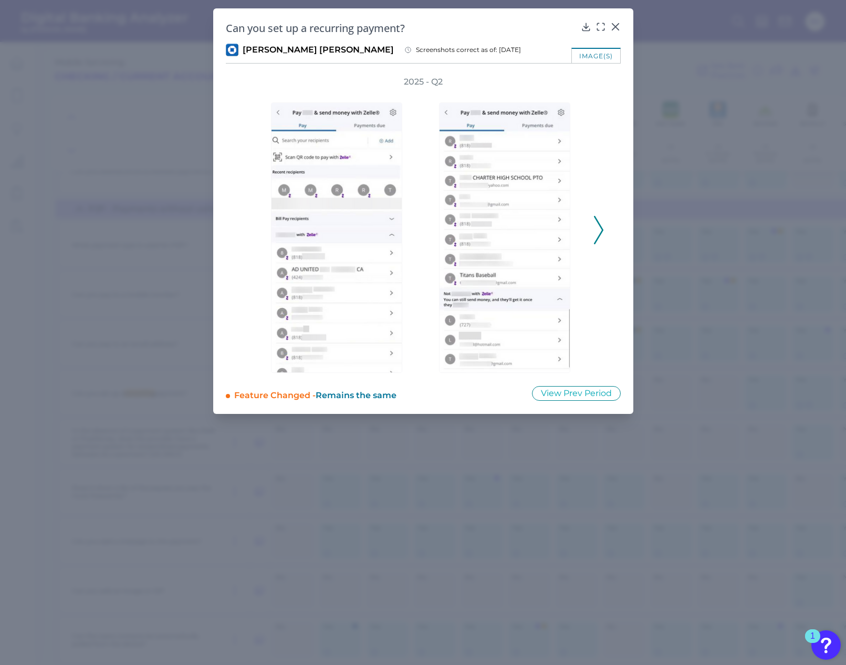
click at [604, 225] on div "2025 - Q2" at bounding box center [423, 224] width 395 height 297
click at [601, 227] on polyline at bounding box center [598, 230] width 8 height 27
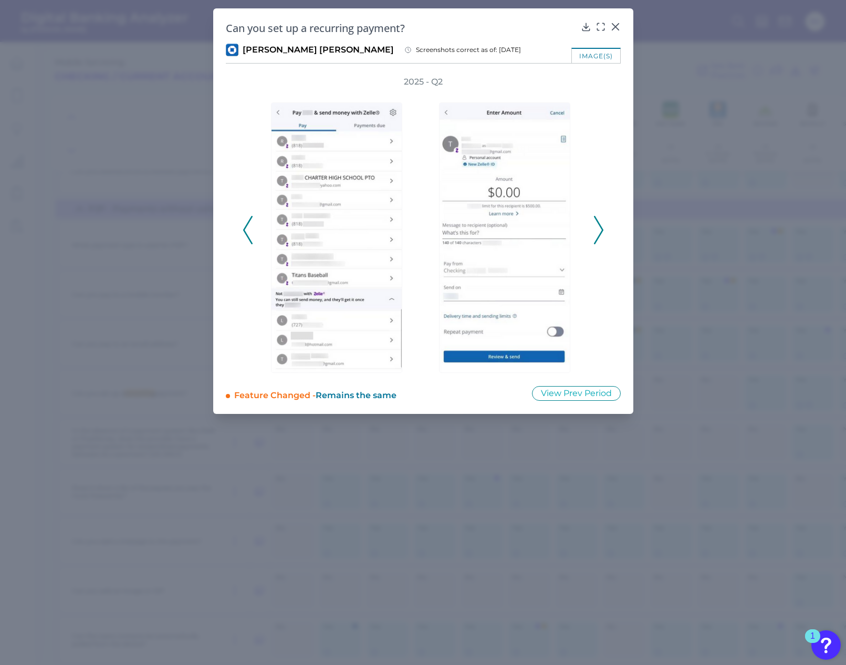
click at [601, 227] on polyline at bounding box center [598, 230] width 8 height 27
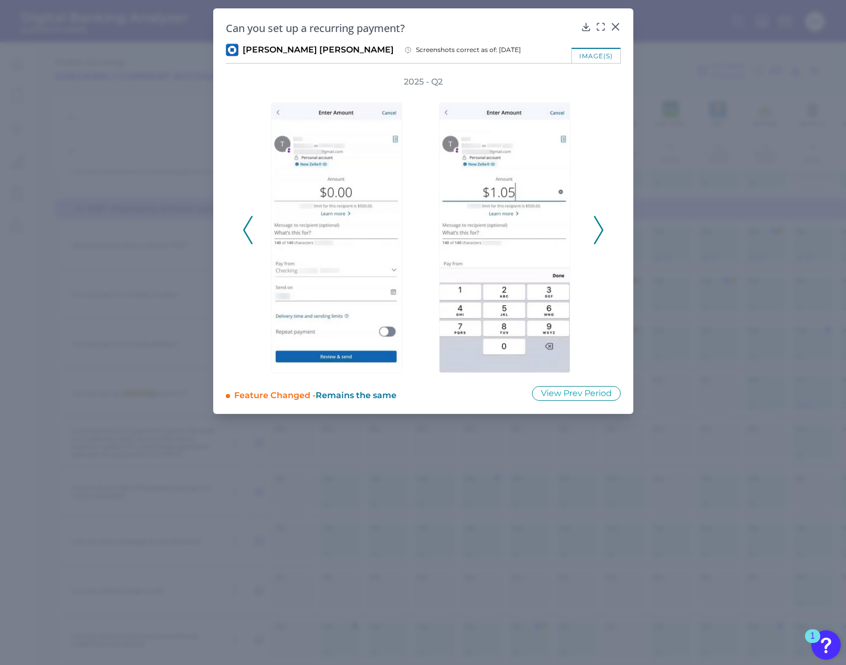
click at [601, 227] on polyline at bounding box center [598, 230] width 8 height 27
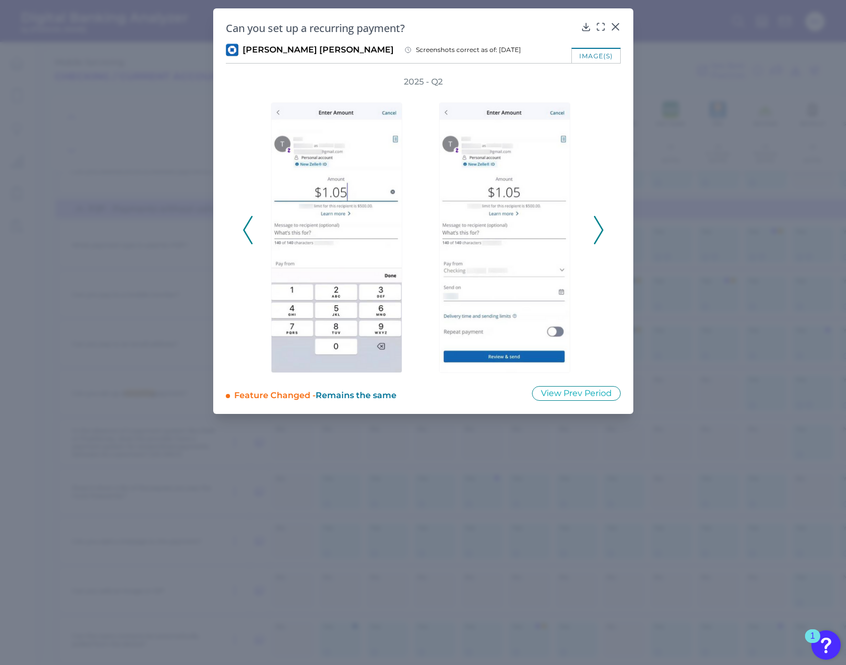
click at [601, 227] on polyline at bounding box center [598, 230] width 8 height 27
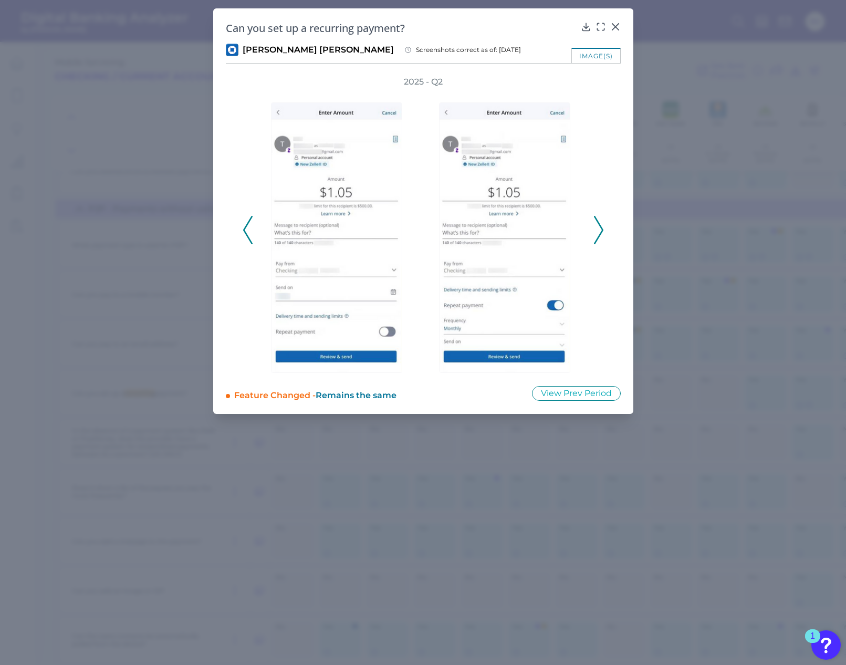
click at [601, 227] on polyline at bounding box center [598, 230] width 8 height 27
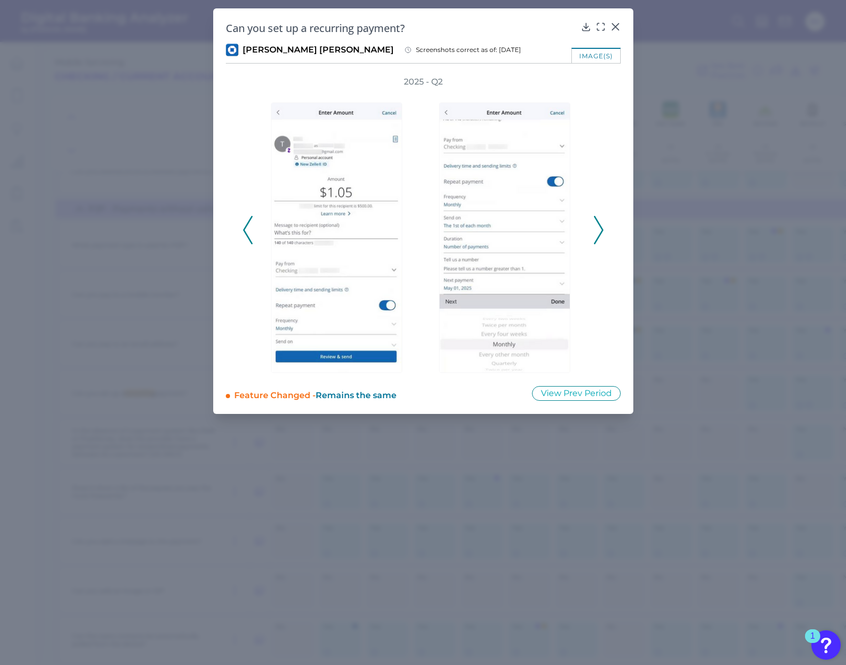
click at [601, 227] on polyline at bounding box center [598, 230] width 8 height 27
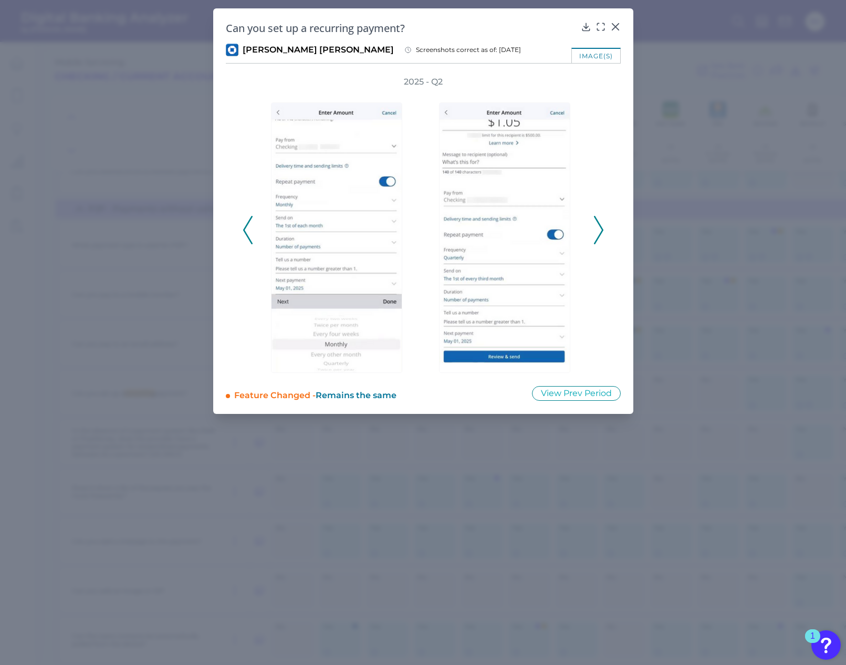
click at [601, 227] on polyline at bounding box center [598, 230] width 8 height 27
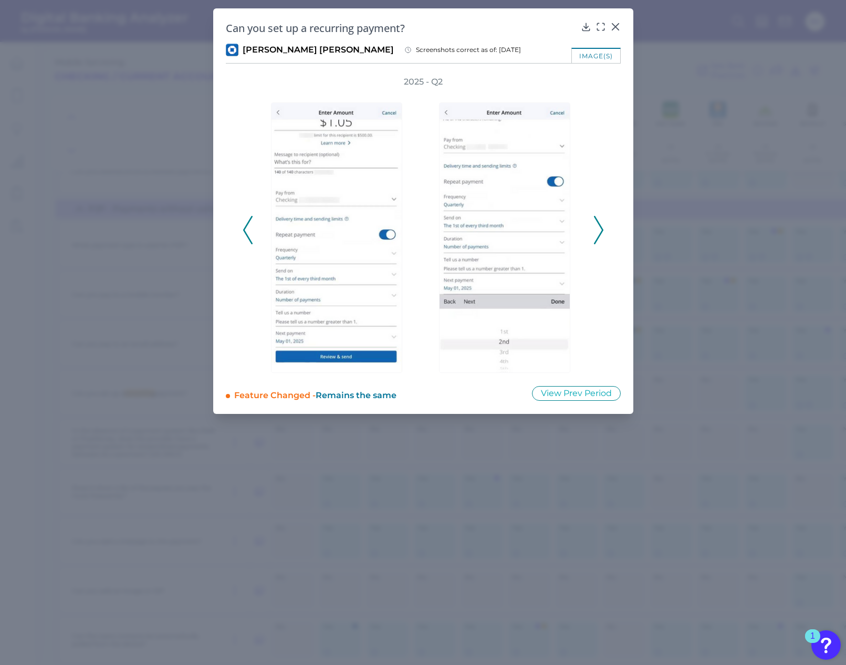
click at [601, 227] on polyline at bounding box center [598, 230] width 8 height 27
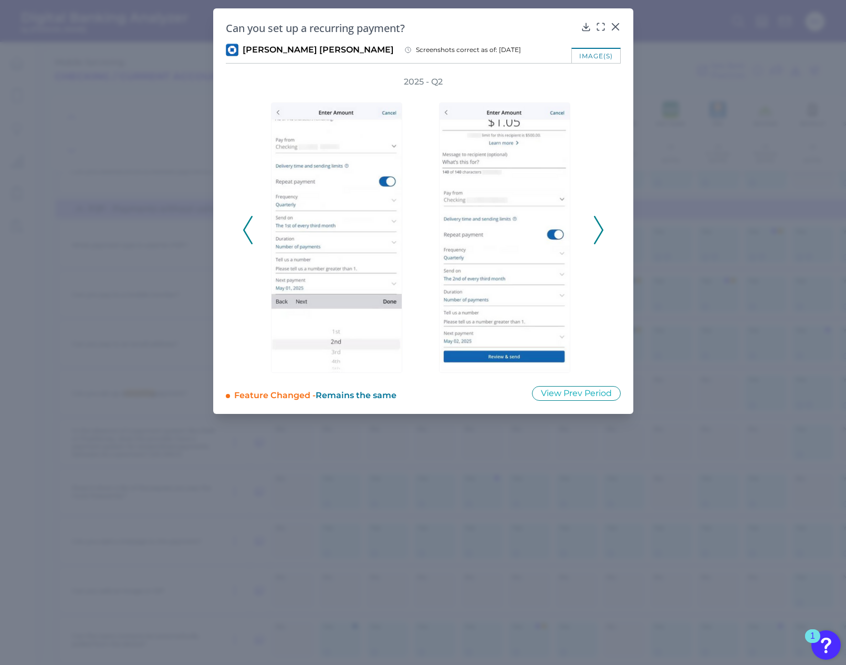
click at [247, 232] on icon at bounding box center [247, 230] width 9 height 28
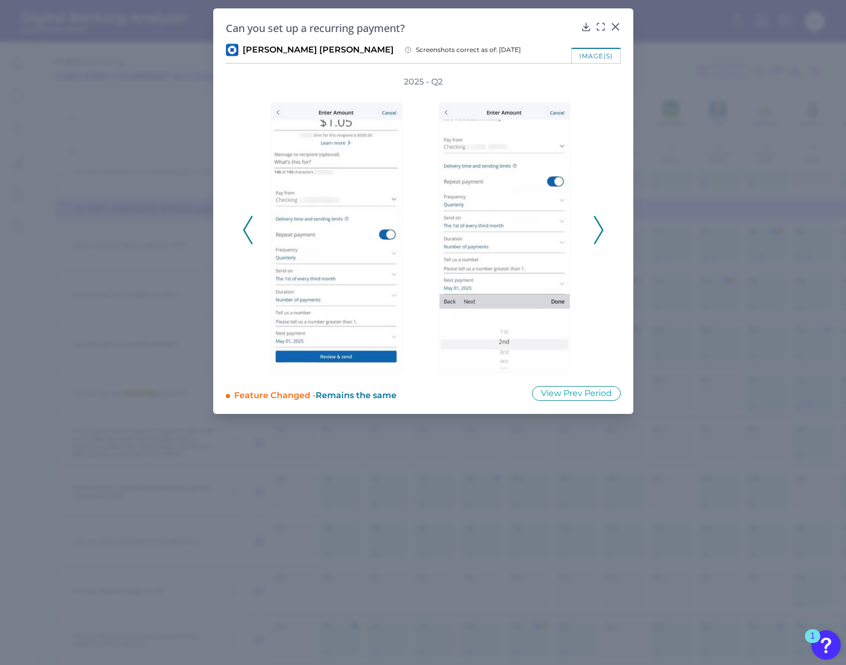
click at [247, 232] on icon at bounding box center [247, 230] width 9 height 28
